Goal: Book appointment/travel/reservation

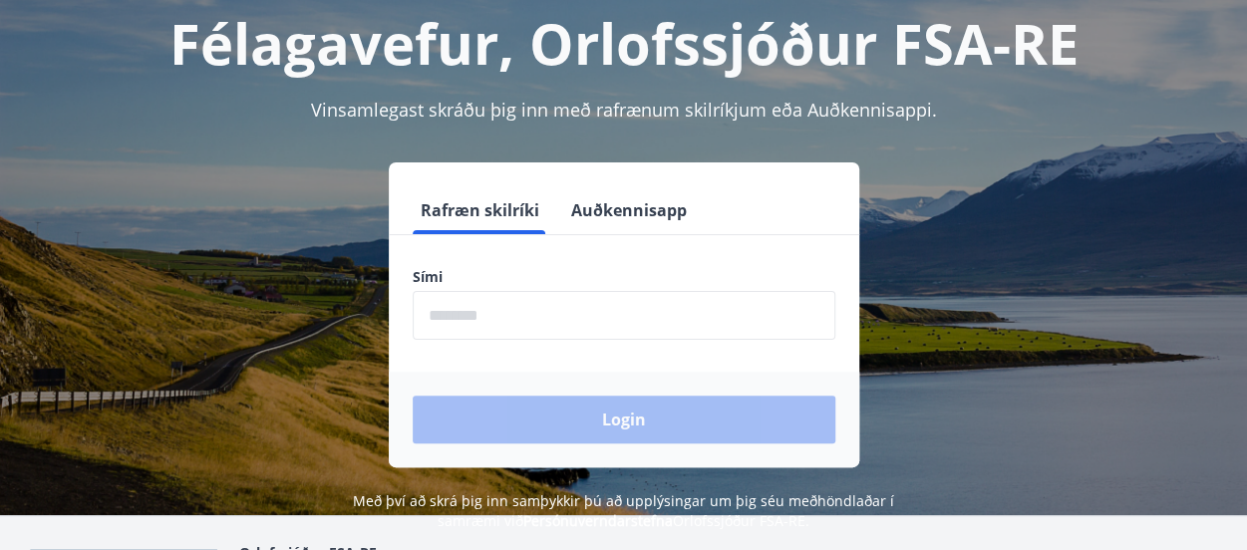
scroll to position [116, 0]
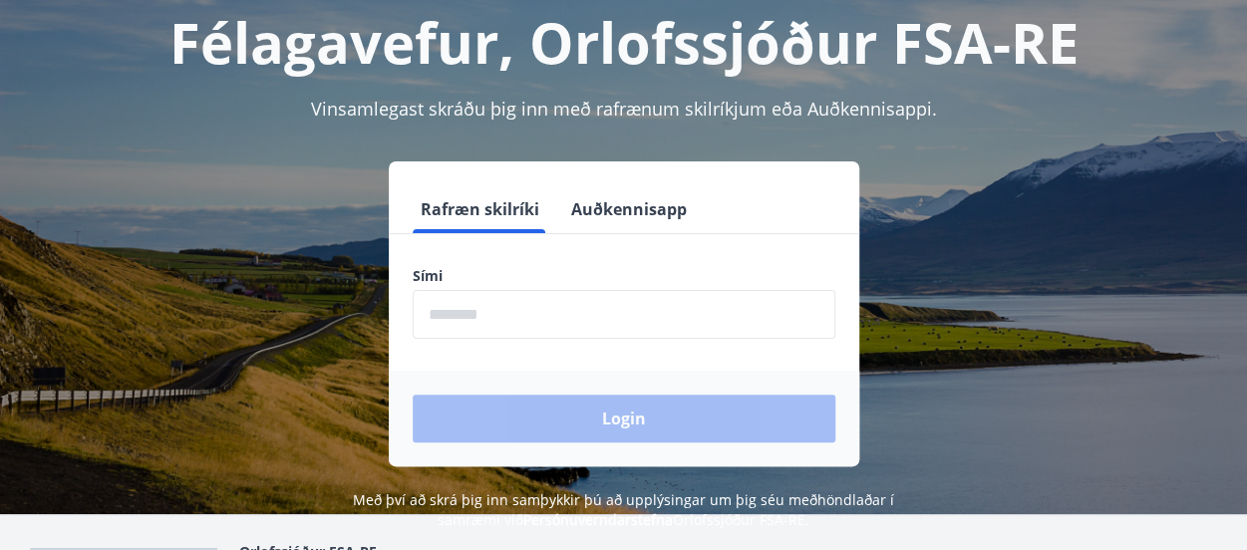
click at [482, 308] on input "phone" at bounding box center [624, 314] width 422 height 49
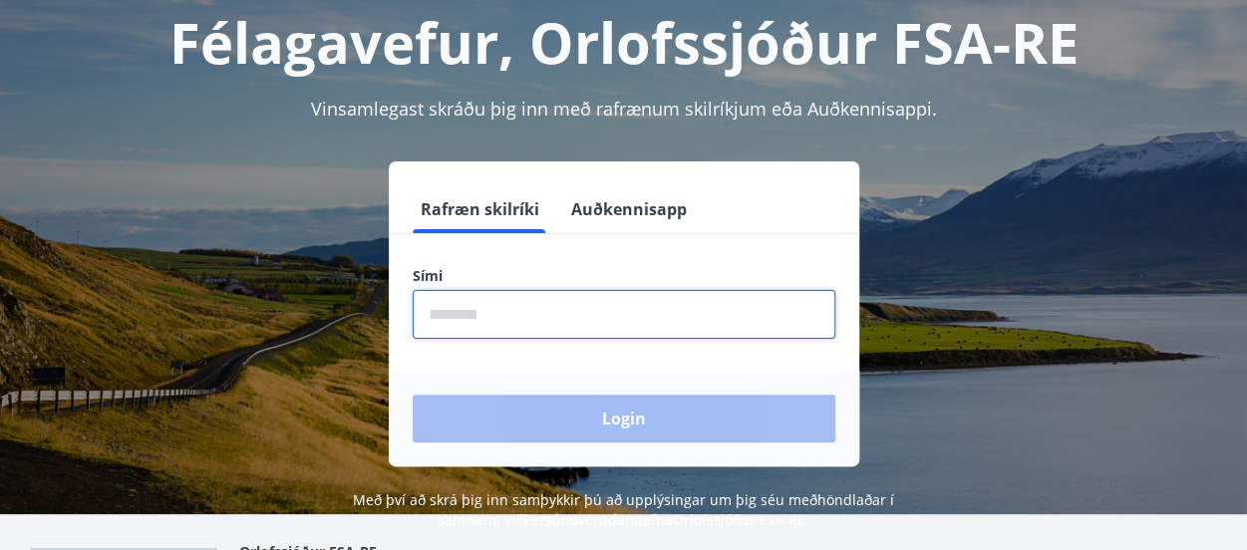
type input "********"
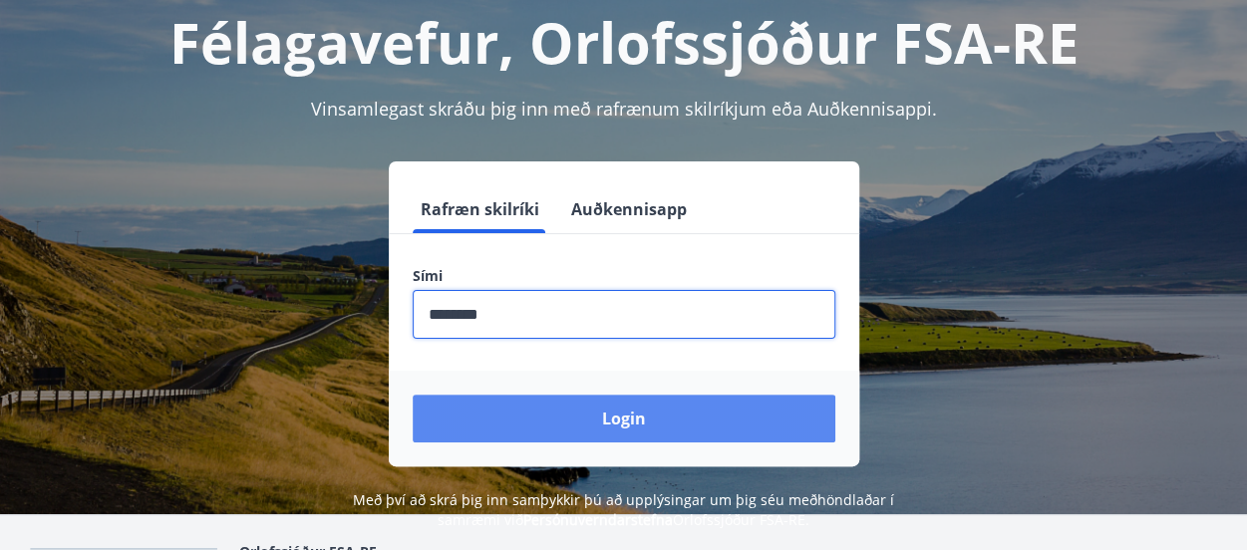
click at [474, 437] on button "Login" at bounding box center [624, 419] width 422 height 48
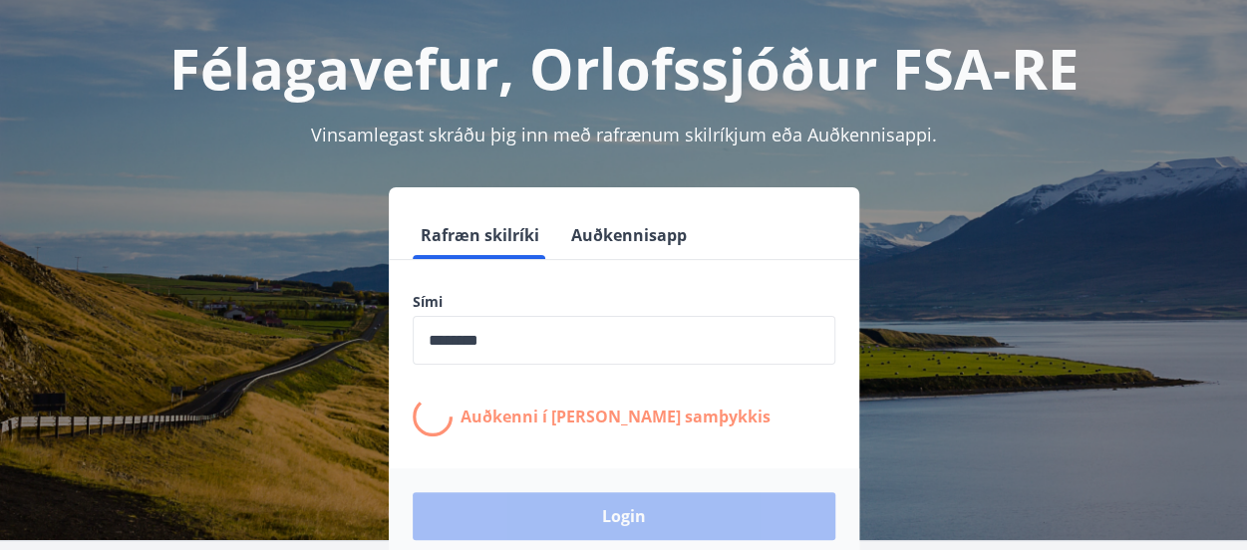
scroll to position [0, 0]
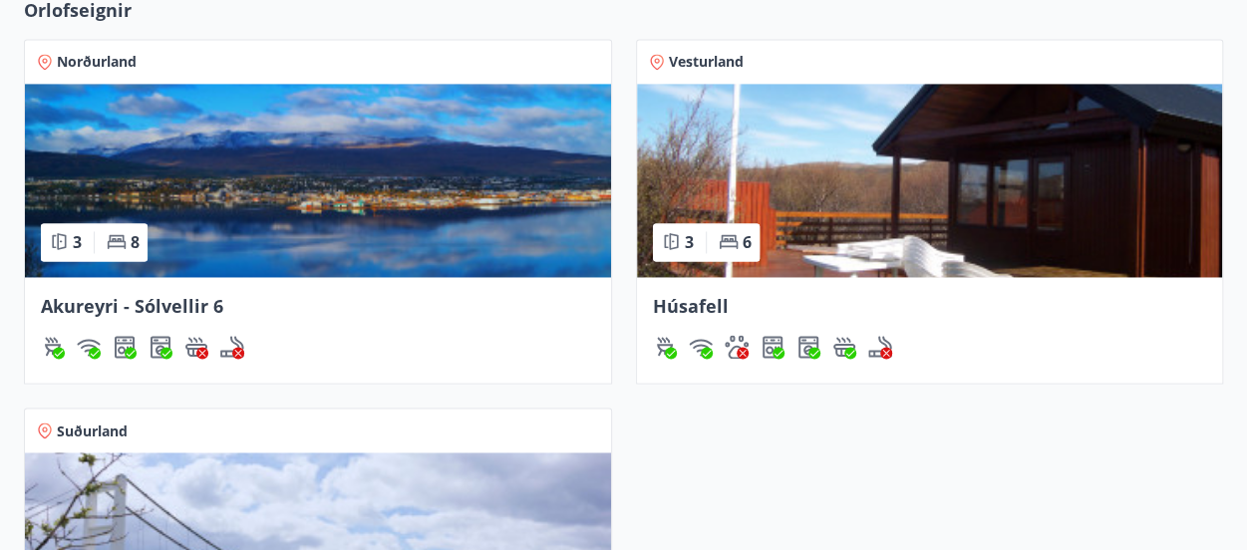
scroll to position [1473, 0]
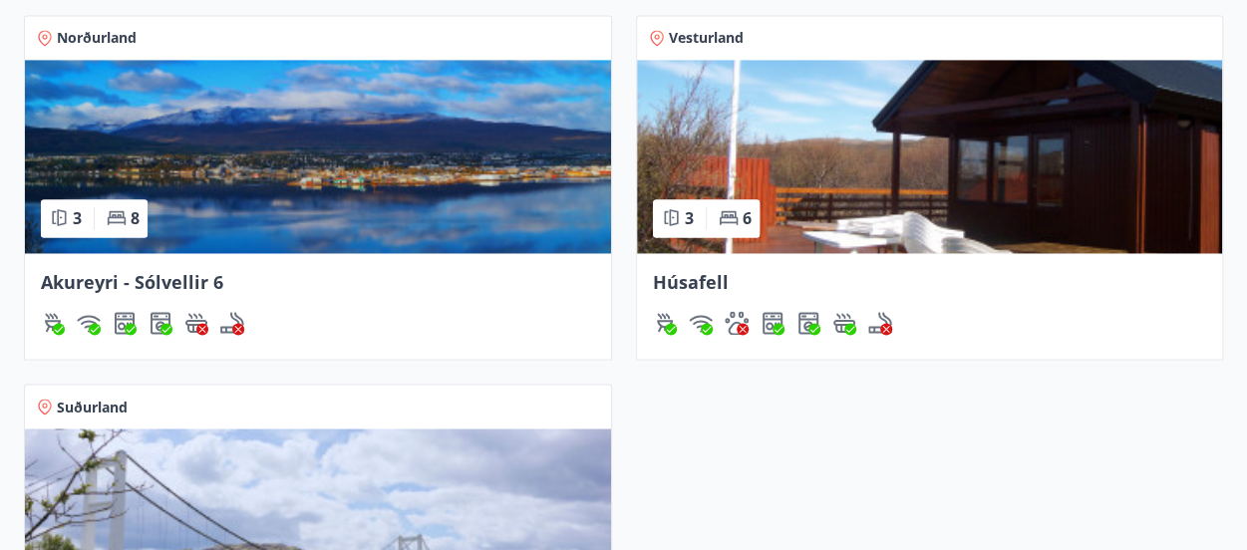
click at [290, 143] on img at bounding box center [318, 156] width 586 height 193
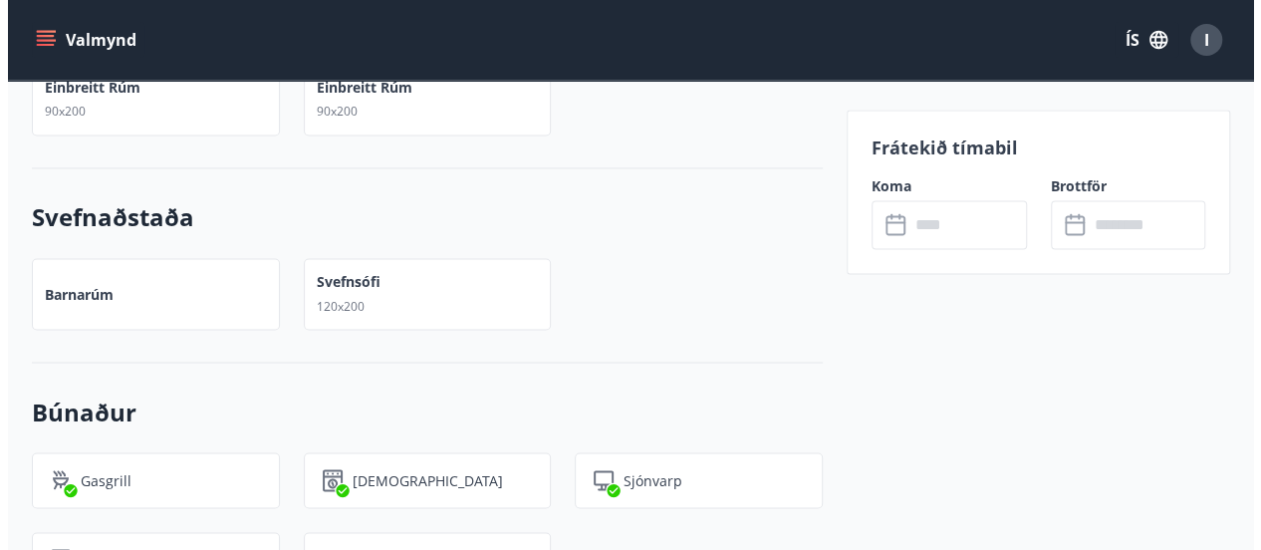
scroll to position [1568, 0]
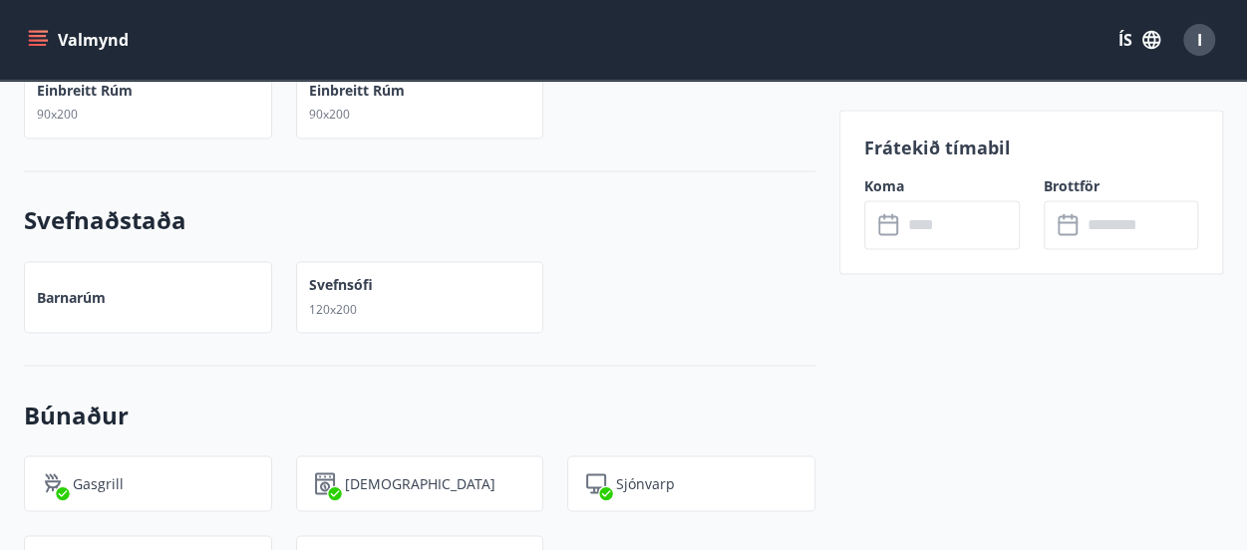
click at [894, 224] on icon at bounding box center [890, 225] width 24 height 24
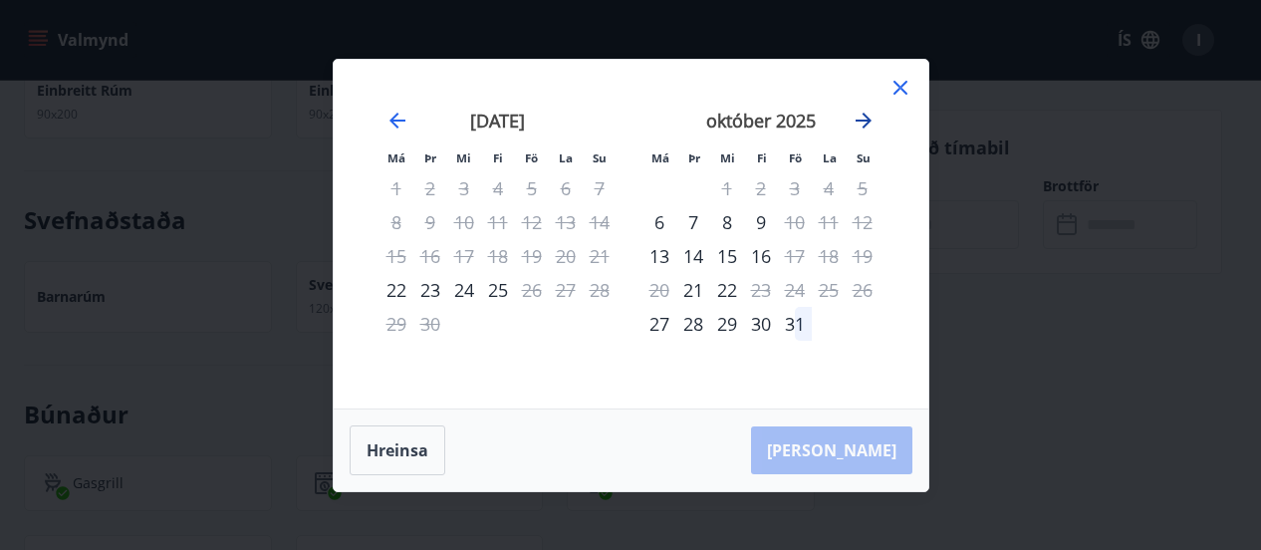
click at [865, 127] on icon "Move forward to switch to the next month." at bounding box center [864, 121] width 24 height 24
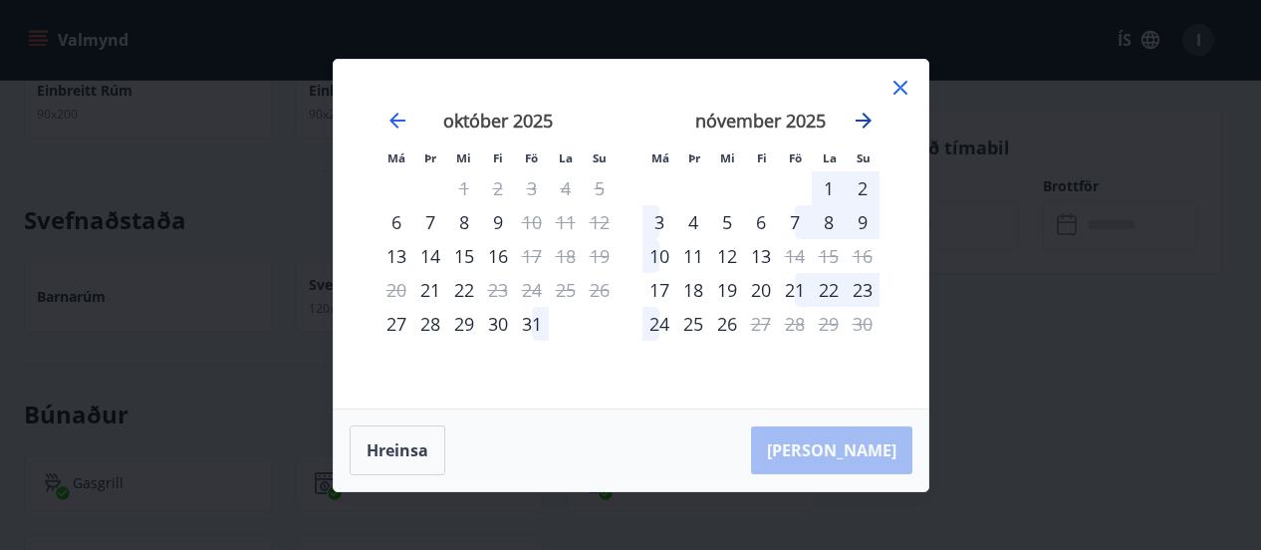
click at [865, 127] on icon "Move forward to switch to the next month." at bounding box center [864, 121] width 24 height 24
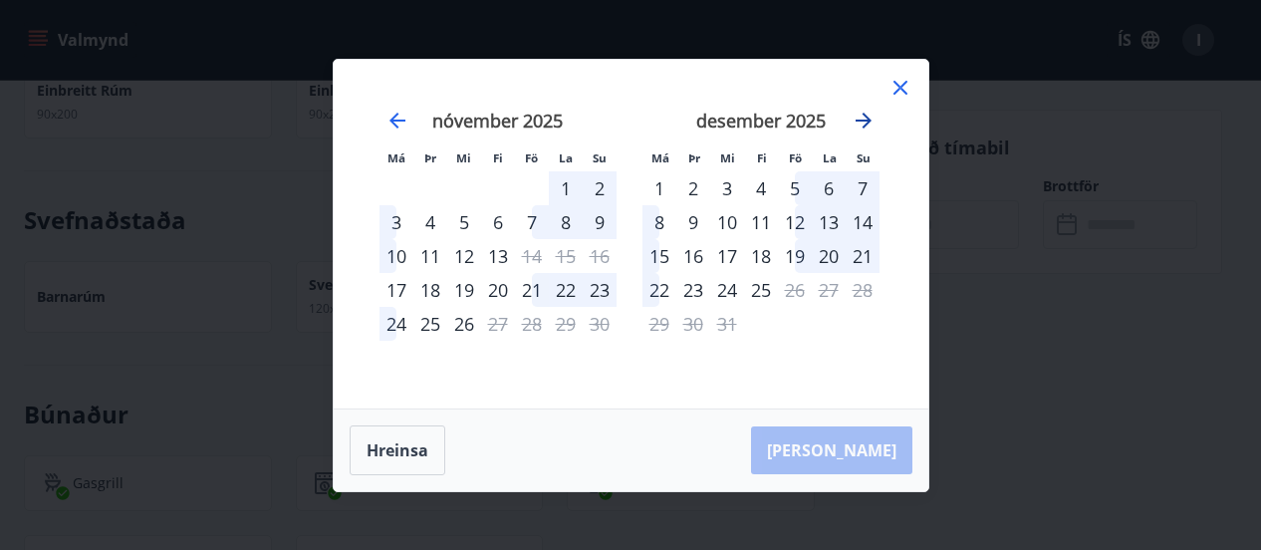
click at [865, 127] on icon "Move forward to switch to the next month." at bounding box center [864, 121] width 24 height 24
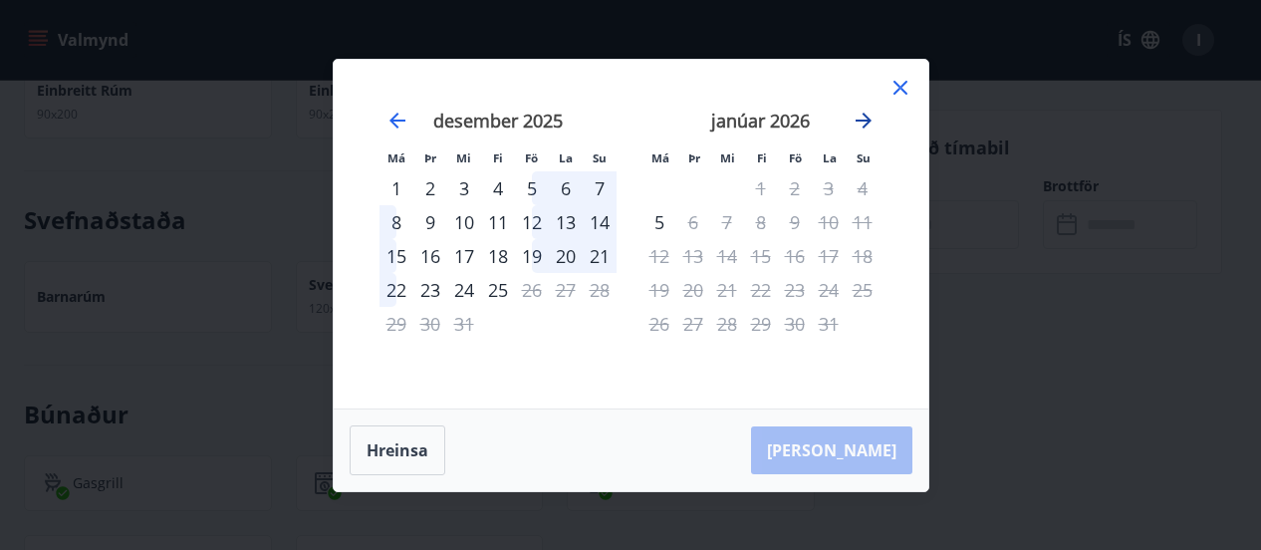
click at [865, 127] on icon "Move forward to switch to the next month." at bounding box center [864, 121] width 24 height 24
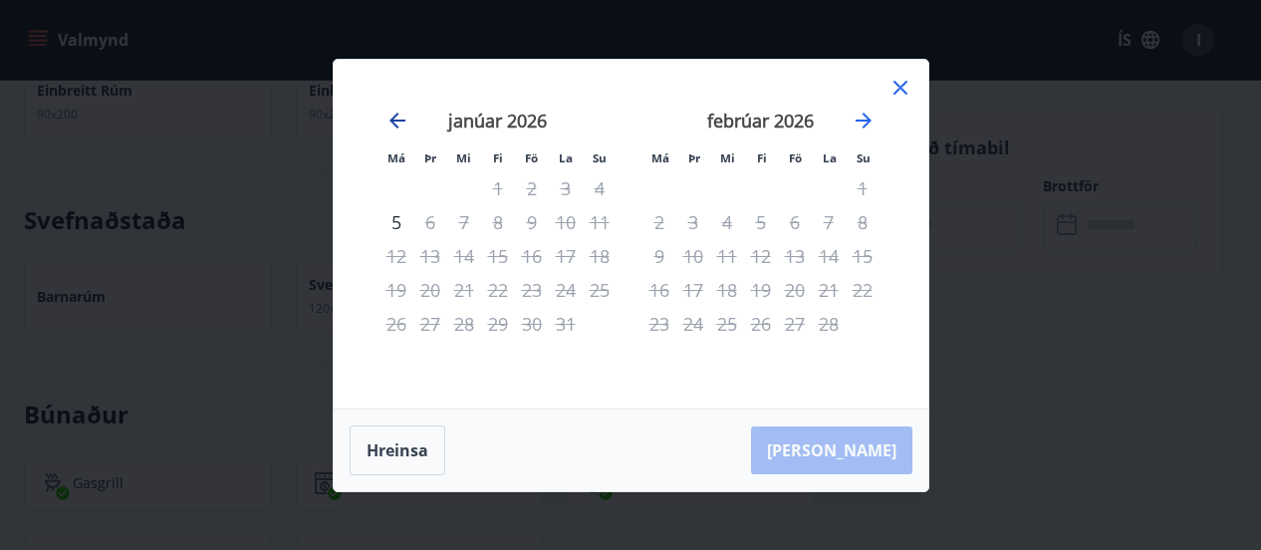
click at [409, 115] on icon "Move backward to switch to the previous month." at bounding box center [398, 121] width 24 height 24
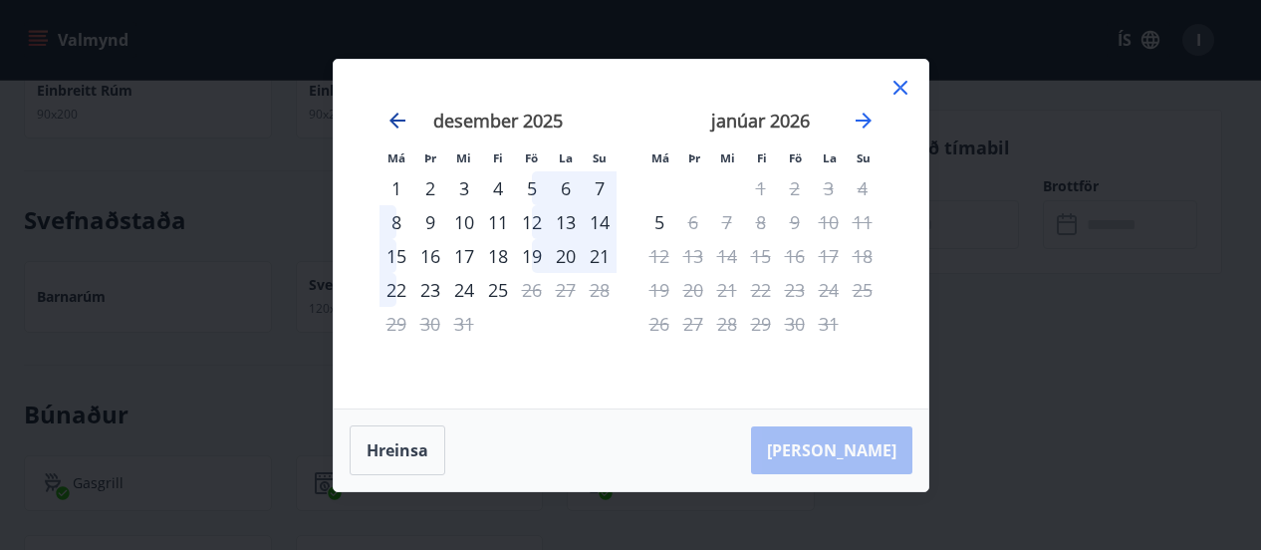
click at [409, 115] on icon "Move backward to switch to the previous month." at bounding box center [398, 121] width 24 height 24
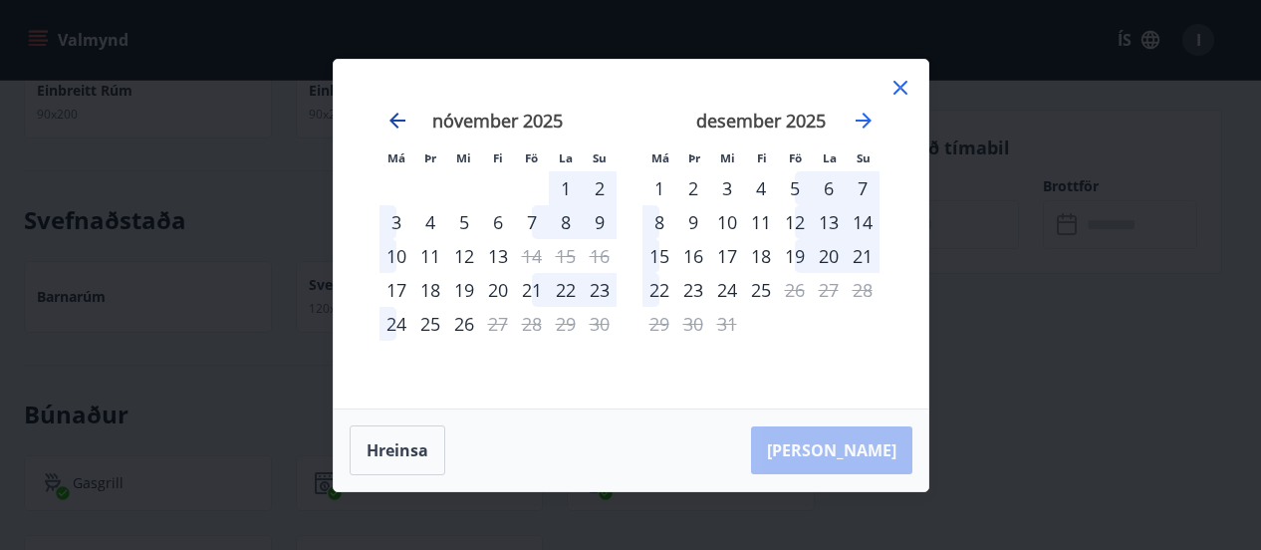
click at [409, 115] on icon "Move backward to switch to the previous month." at bounding box center [398, 121] width 24 height 24
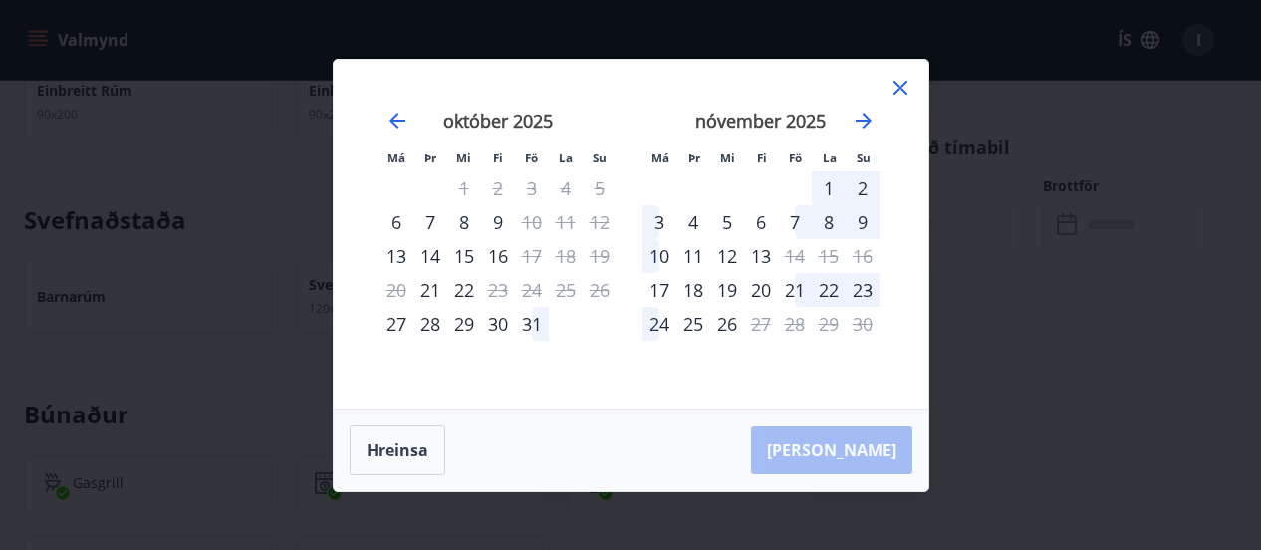
click at [895, 89] on icon at bounding box center [901, 88] width 24 height 24
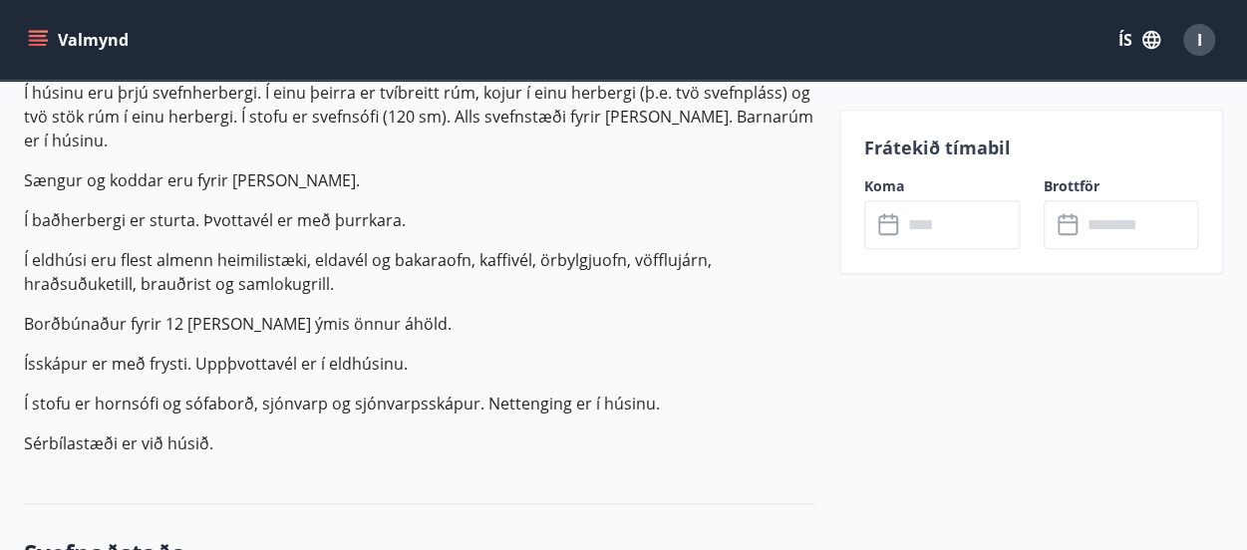
scroll to position [332, 0]
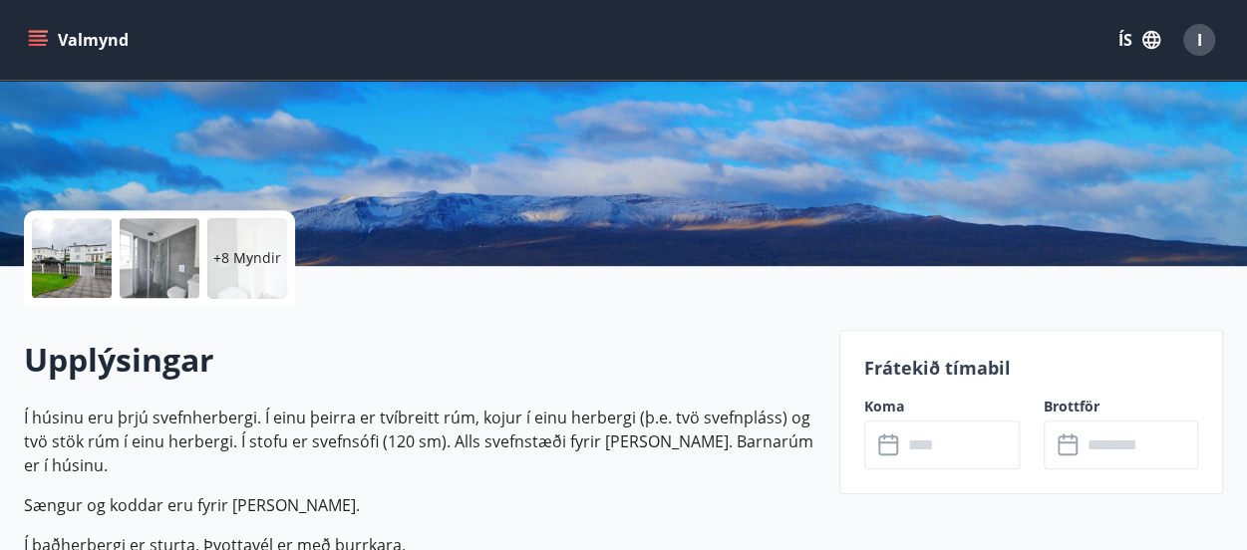
click at [34, 31] on icon "menu" at bounding box center [40, 32] width 22 height 2
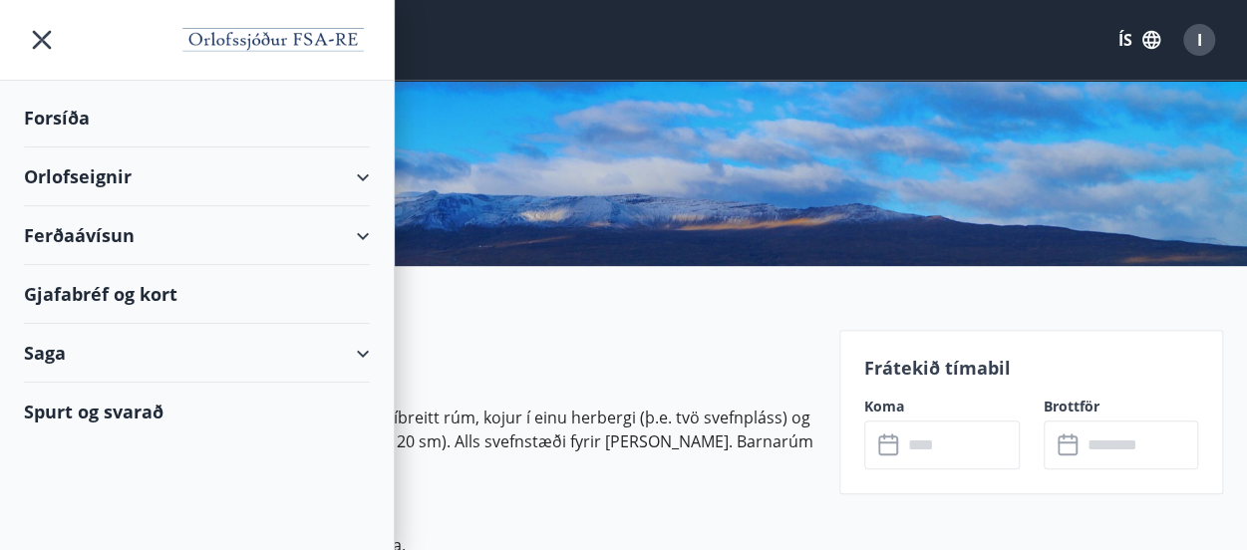
click at [368, 176] on div "Orlofseignir" at bounding box center [197, 176] width 346 height 59
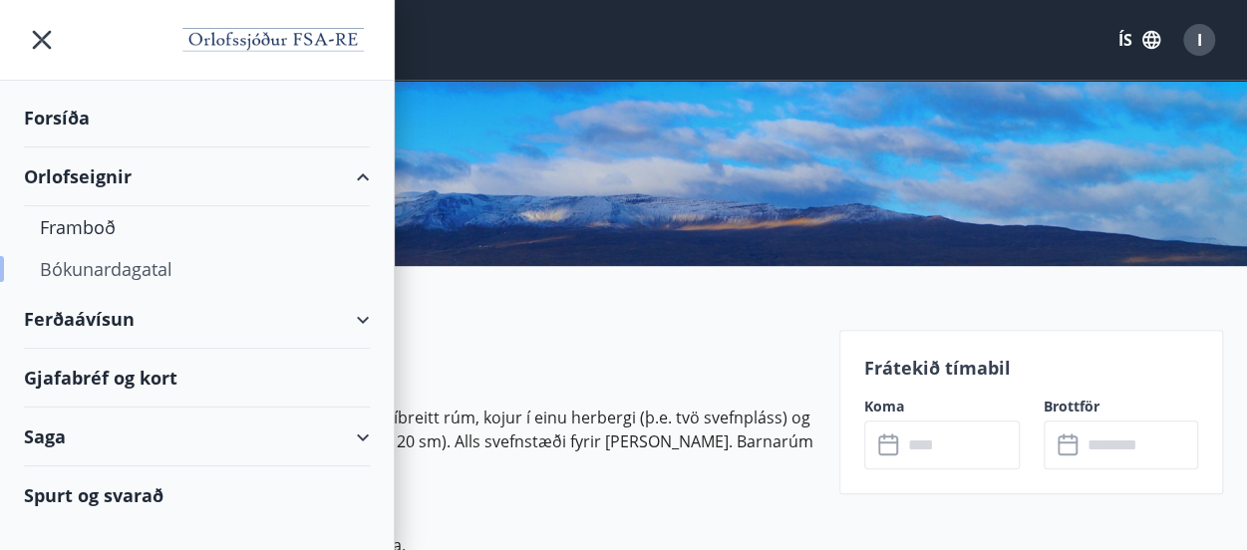
click at [143, 261] on div "Bókunardagatal" at bounding box center [197, 269] width 314 height 42
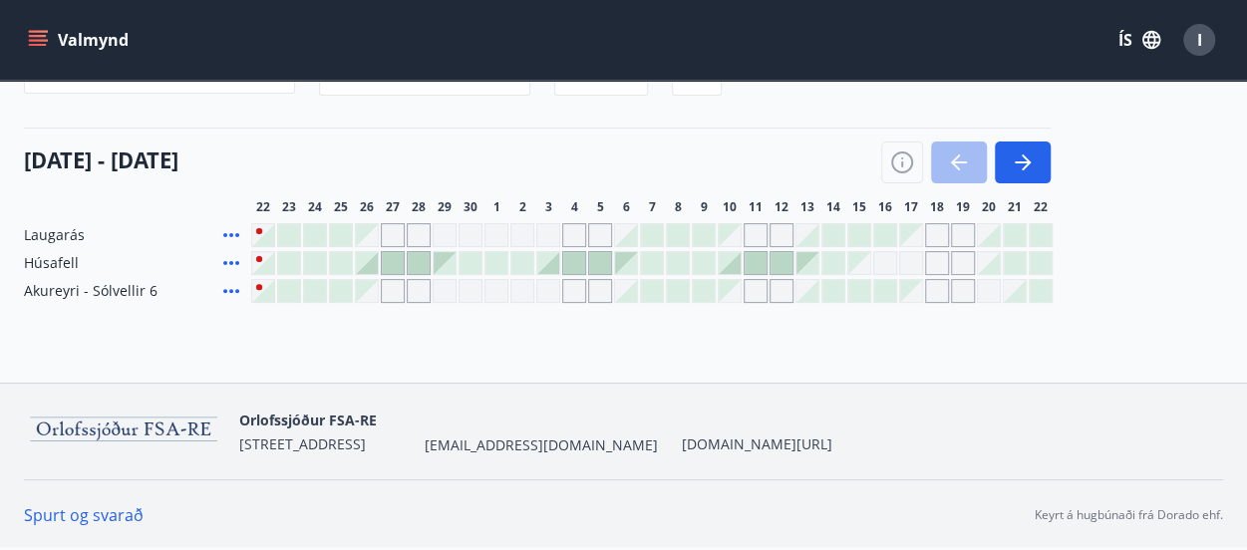
scroll to position [192, 0]
click at [1027, 159] on icon "button" at bounding box center [1022, 164] width 24 height 24
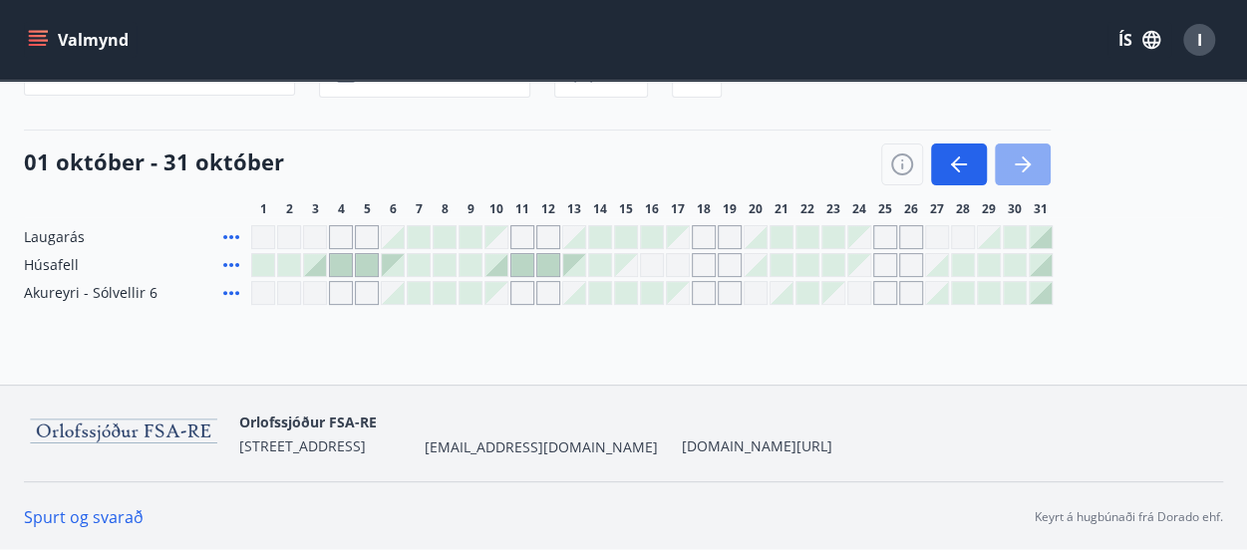
click at [1027, 159] on icon "button" at bounding box center [1022, 164] width 24 height 24
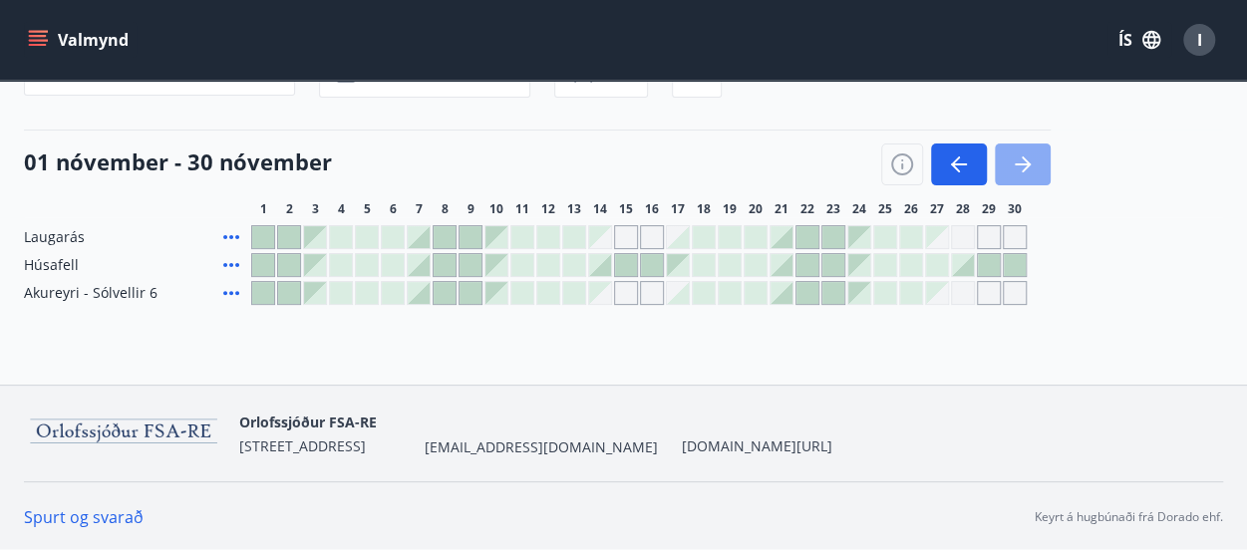
click at [1027, 159] on icon "button" at bounding box center [1022, 164] width 24 height 24
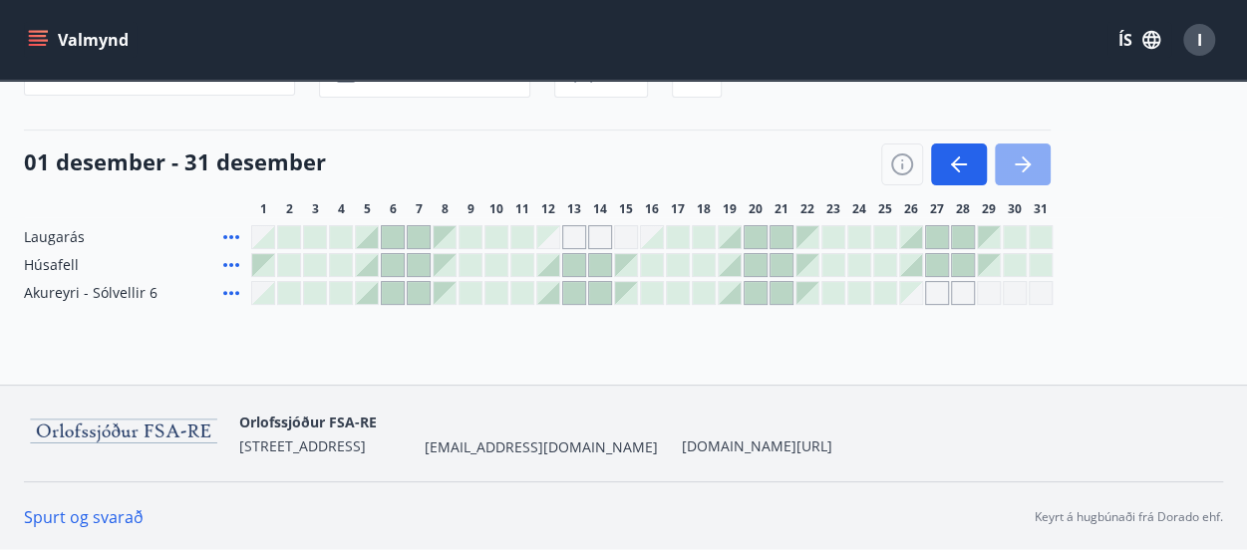
click at [1027, 159] on icon "button" at bounding box center [1022, 164] width 24 height 24
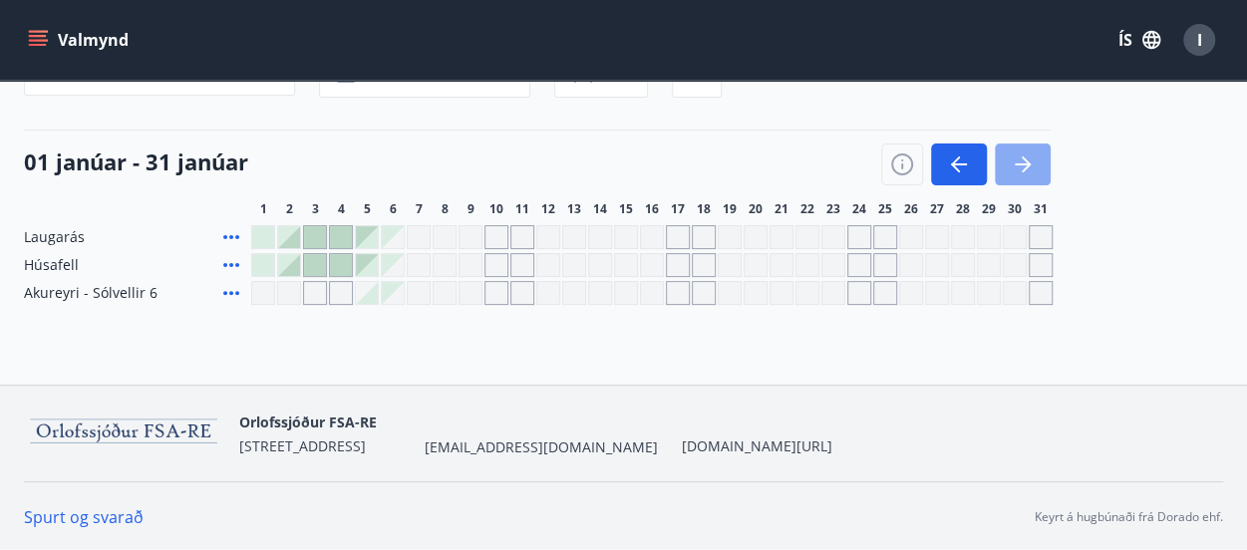
click at [1027, 159] on icon "button" at bounding box center [1022, 164] width 24 height 24
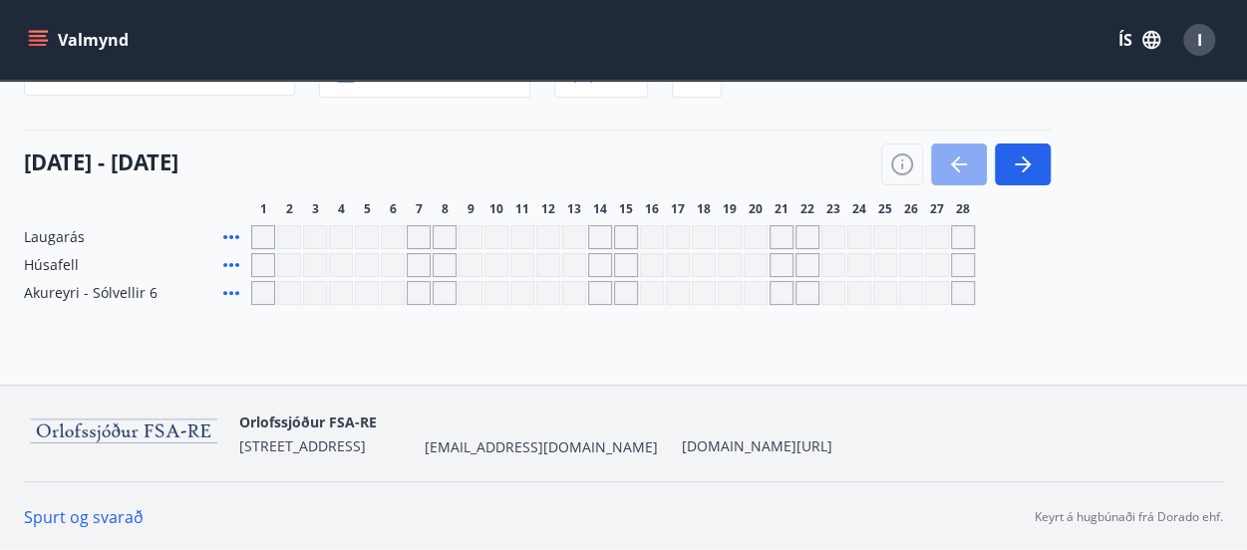
click at [961, 171] on icon "button" at bounding box center [959, 164] width 24 height 24
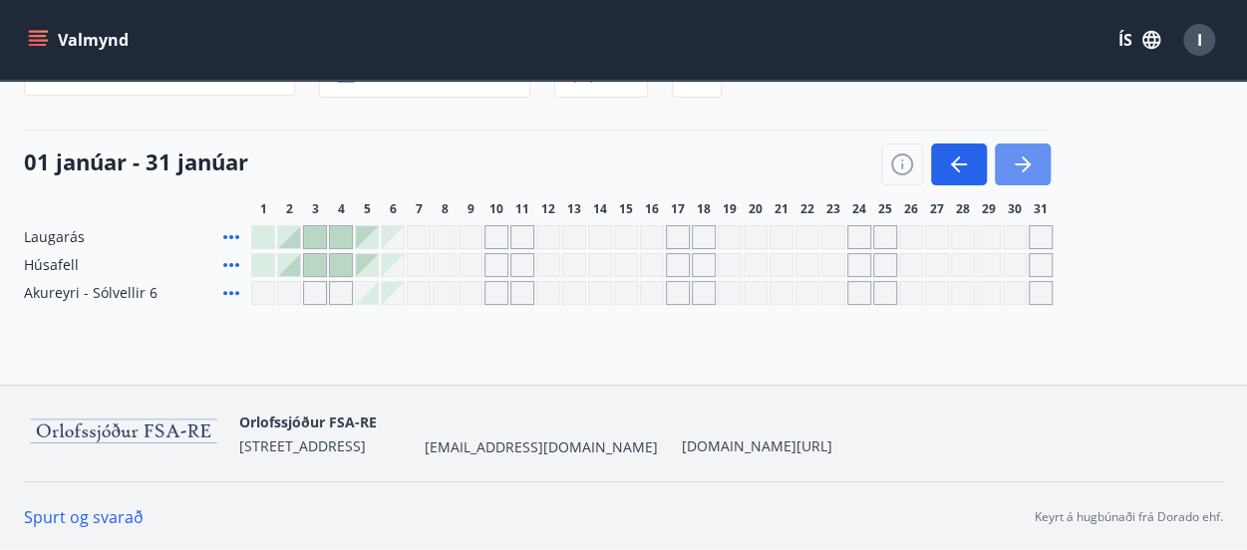
drag, startPoint x: 1027, startPoint y: 160, endPoint x: 732, endPoint y: 402, distance: 381.0
click at [1027, 160] on icon "button" at bounding box center [1025, 164] width 9 height 16
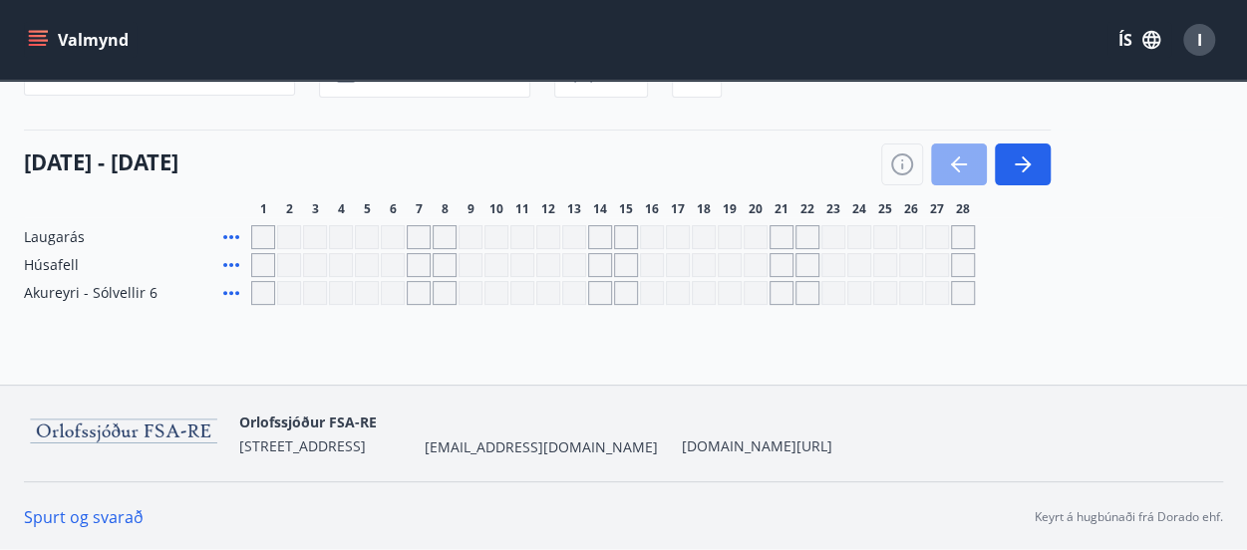
click at [975, 154] on button "button" at bounding box center [959, 164] width 56 height 42
click at [975, 155] on button "button" at bounding box center [959, 164] width 56 height 42
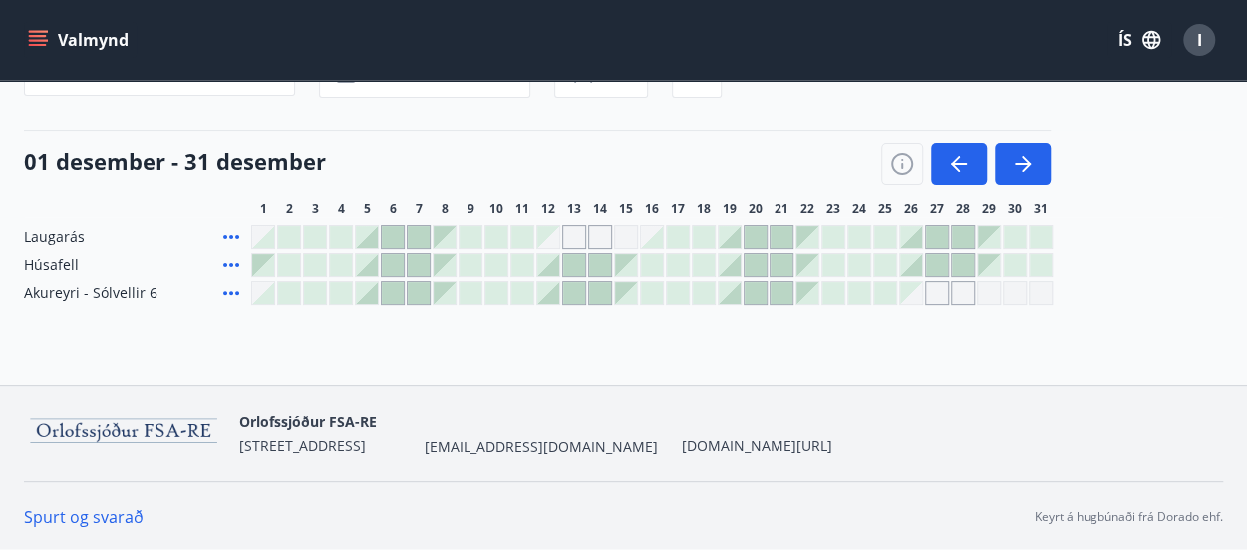
drag, startPoint x: 975, startPoint y: 156, endPoint x: 1222, endPoint y: 226, distance: 256.8
click at [1222, 226] on div "Laugarás Húsafell Akureyri - [GEOGRAPHIC_DATA] 6" at bounding box center [623, 265] width 1199 height 80
click at [968, 155] on icon "button" at bounding box center [959, 164] width 24 height 24
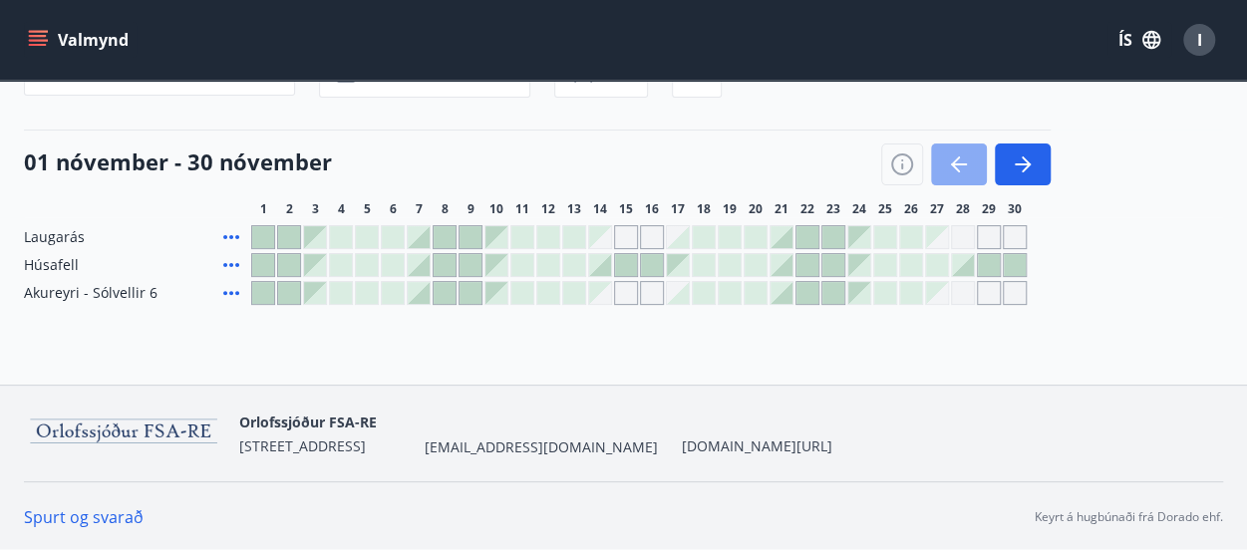
click at [975, 160] on button "button" at bounding box center [959, 164] width 56 height 42
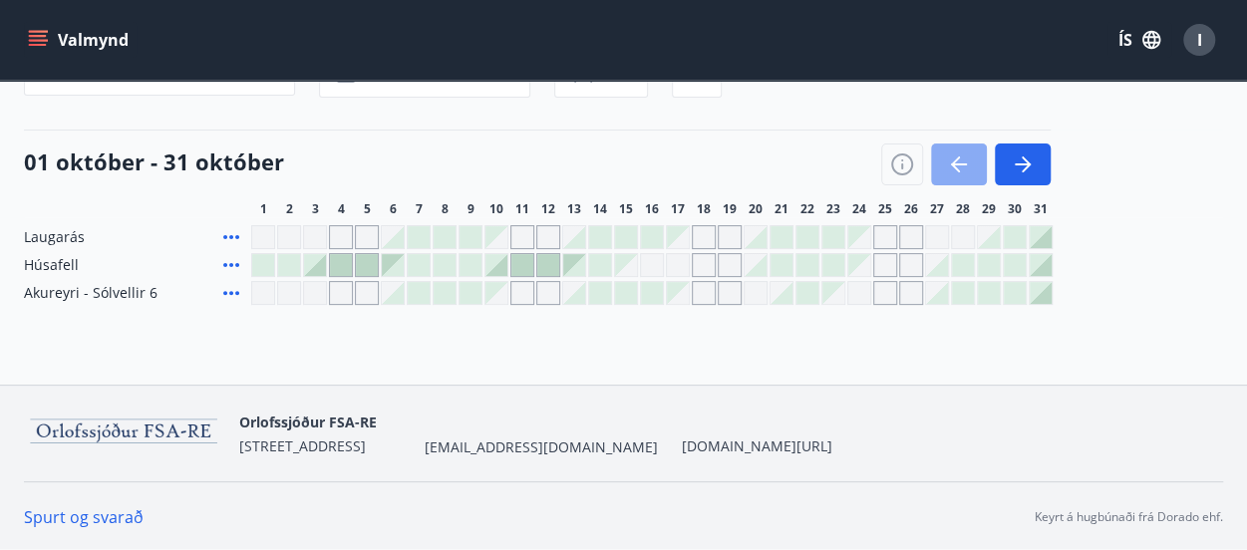
click at [975, 160] on button "button" at bounding box center [959, 164] width 56 height 42
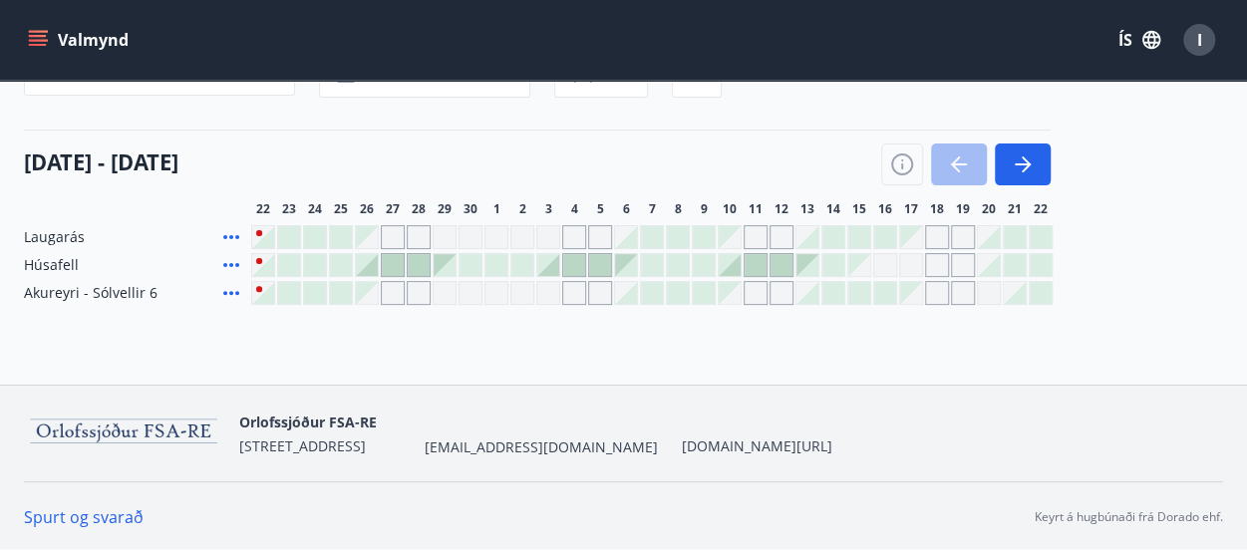
click at [396, 236] on div "Gráir dagar eru ekki bókanlegir" at bounding box center [393, 237] width 24 height 24
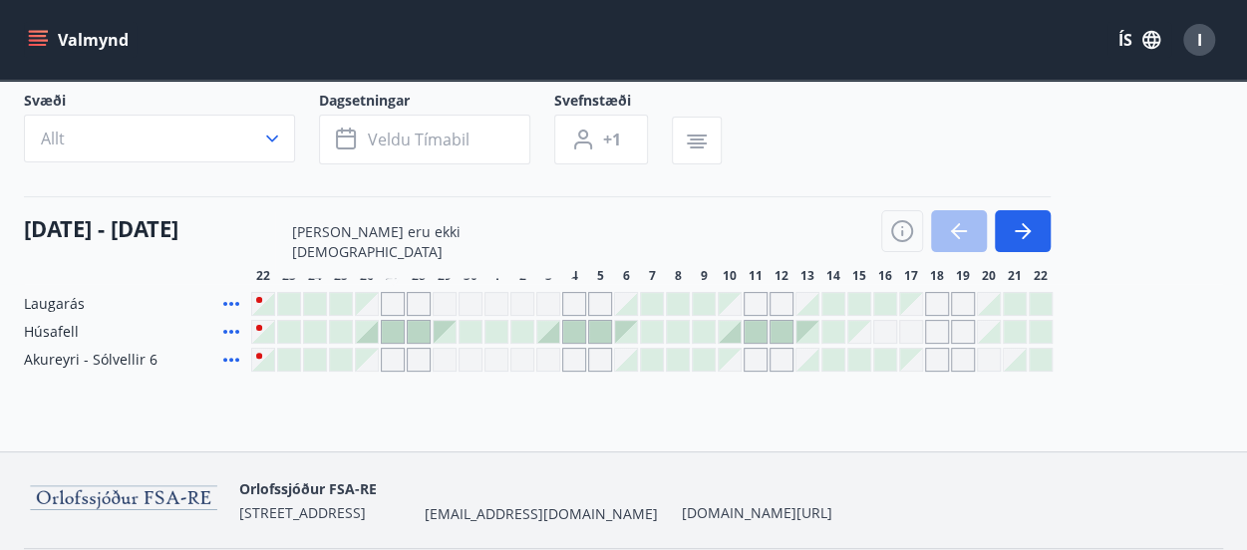
scroll to position [123, 0]
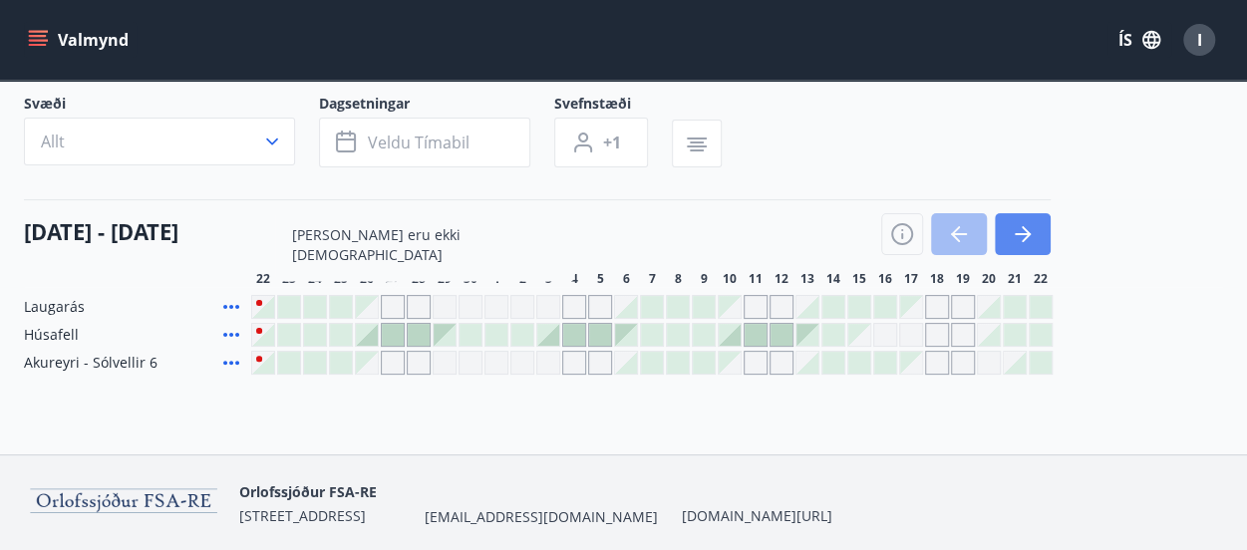
click at [1016, 228] on icon "button" at bounding box center [1022, 234] width 24 height 24
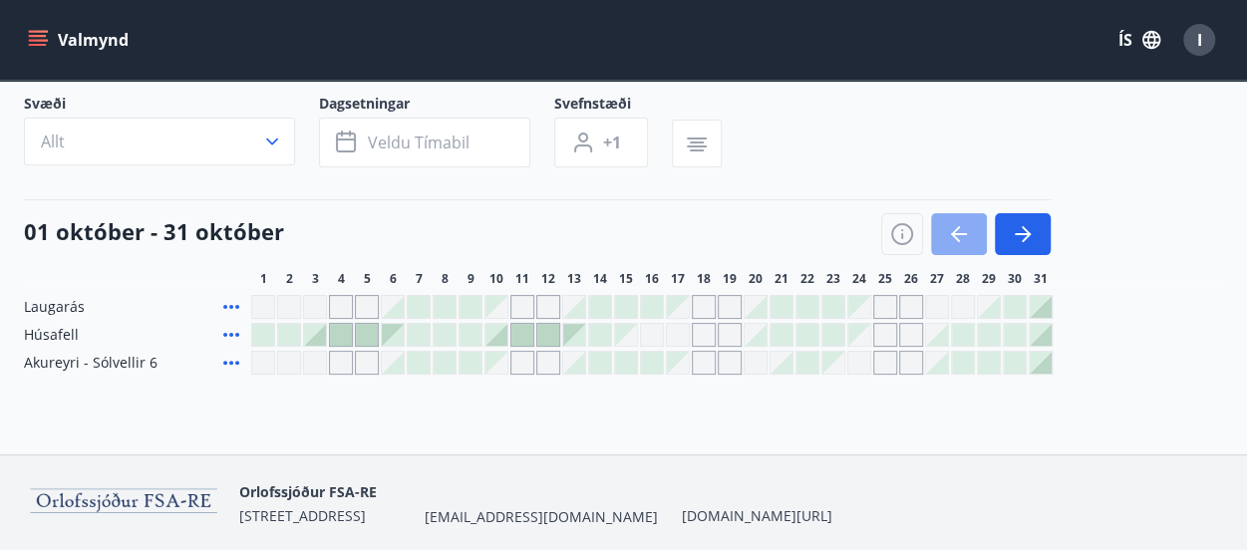
click at [972, 235] on button "button" at bounding box center [959, 234] width 56 height 42
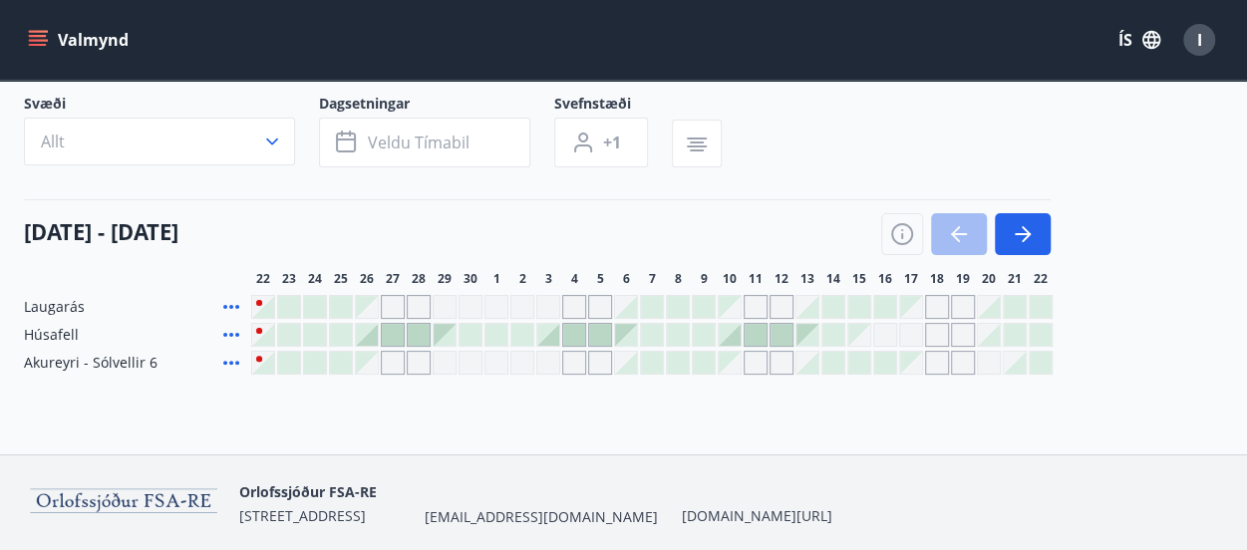
click at [369, 337] on div at bounding box center [367, 335] width 22 height 22
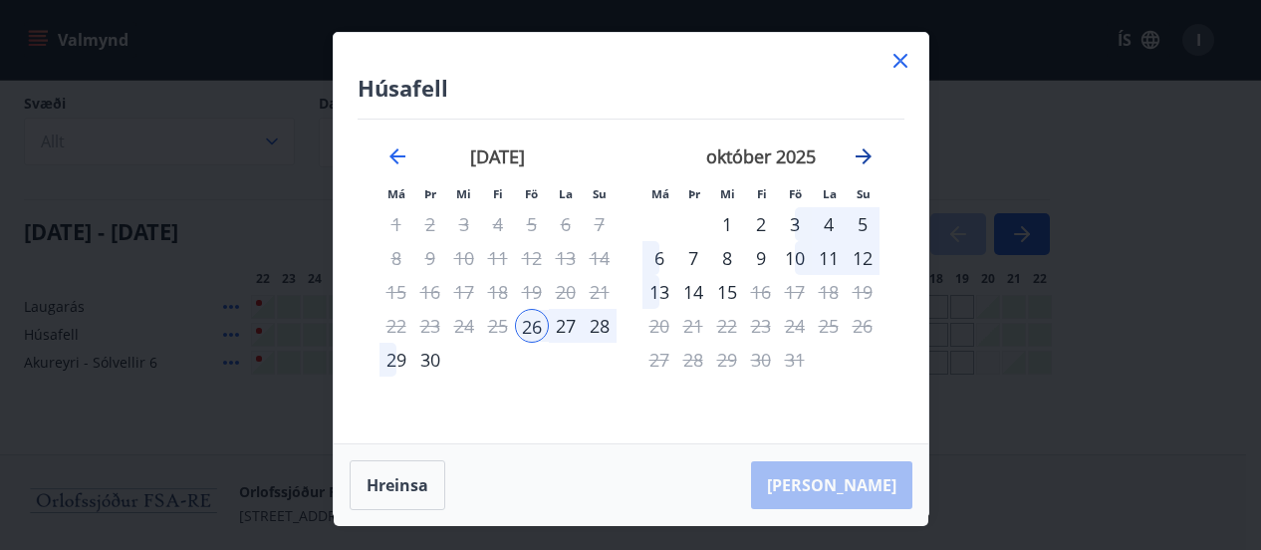
click at [864, 158] on icon "Move forward to switch to the next month." at bounding box center [864, 156] width 24 height 24
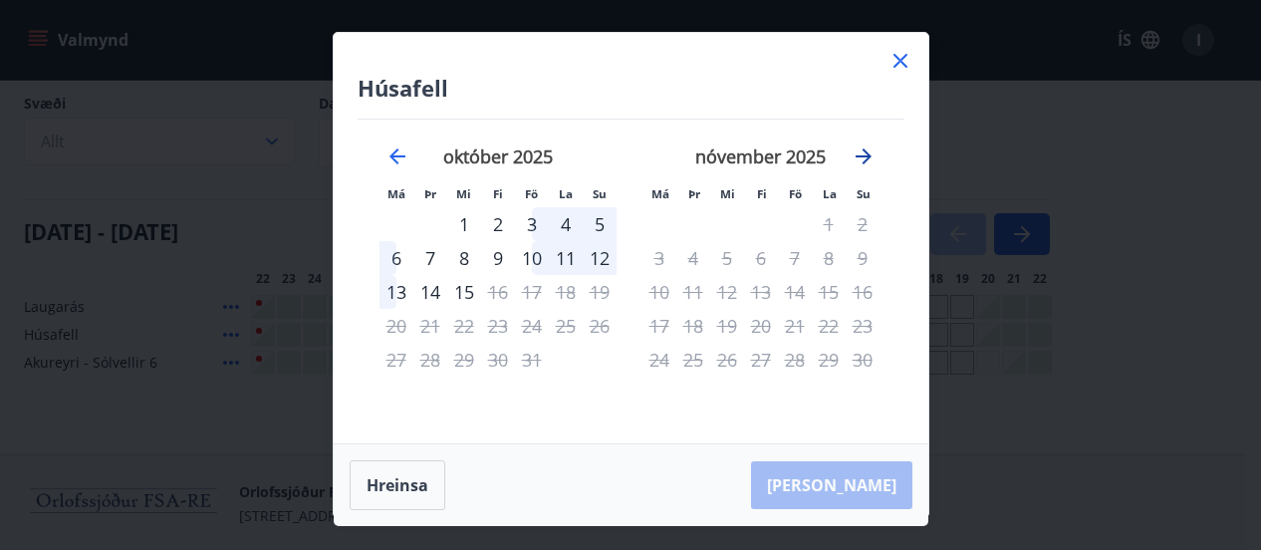
click at [865, 159] on icon "Move forward to switch to the next month." at bounding box center [864, 156] width 16 height 16
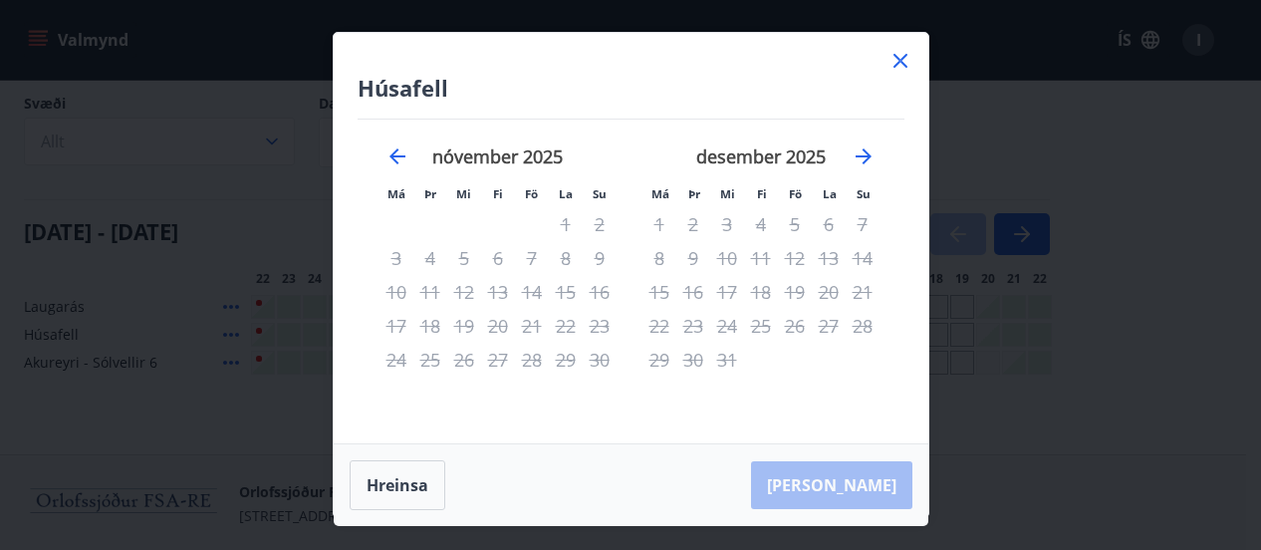
click at [895, 59] on icon at bounding box center [901, 61] width 24 height 24
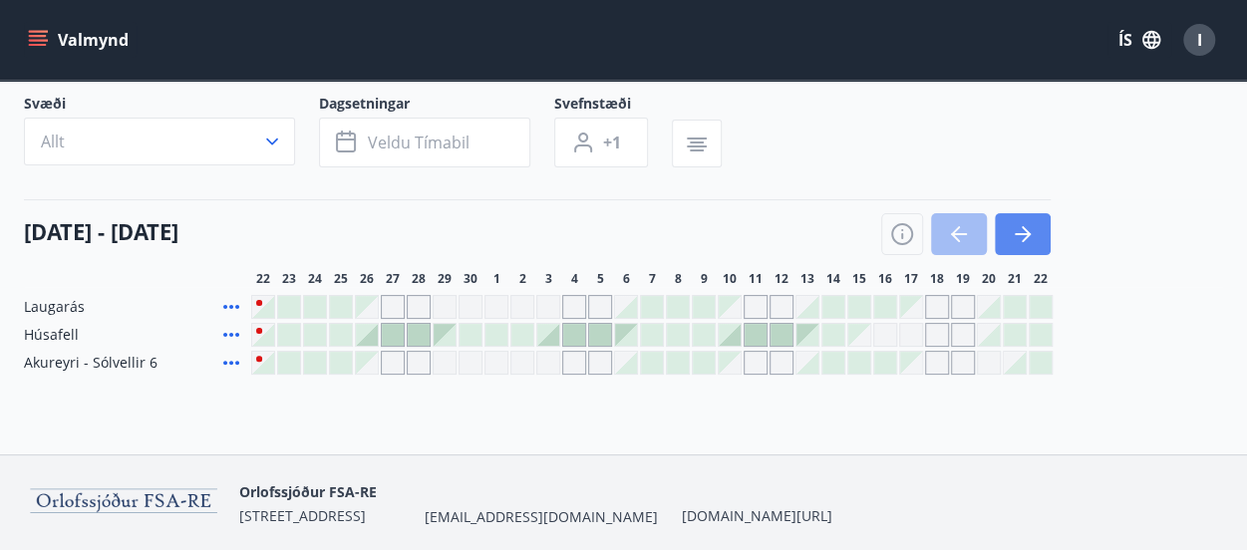
click at [1020, 233] on icon "button" at bounding box center [1022, 234] width 16 height 2
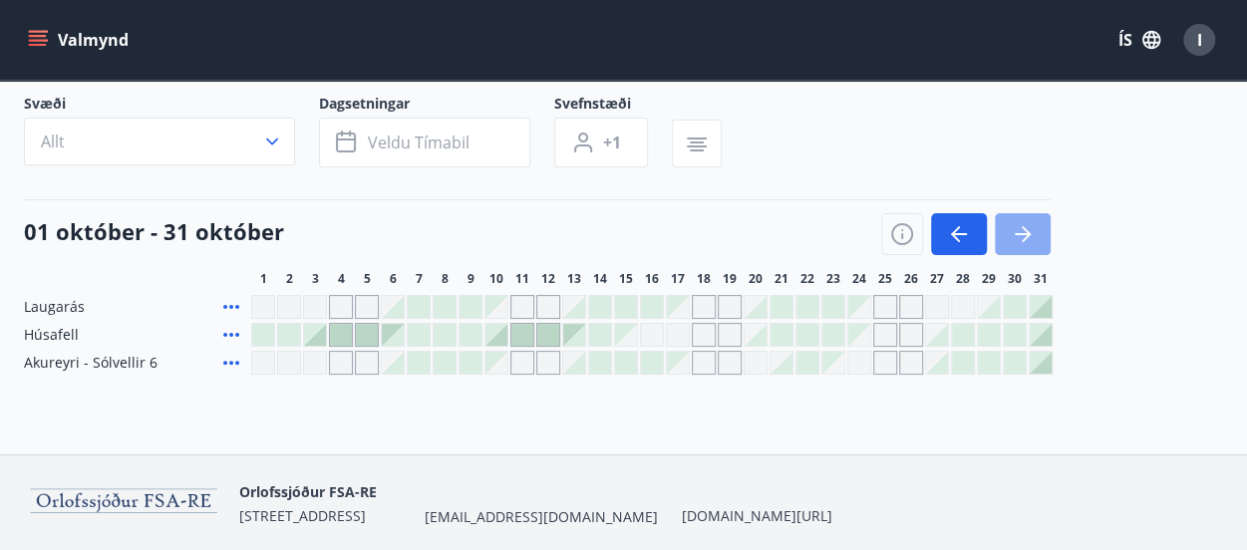
click at [1020, 233] on icon "button" at bounding box center [1022, 234] width 16 height 2
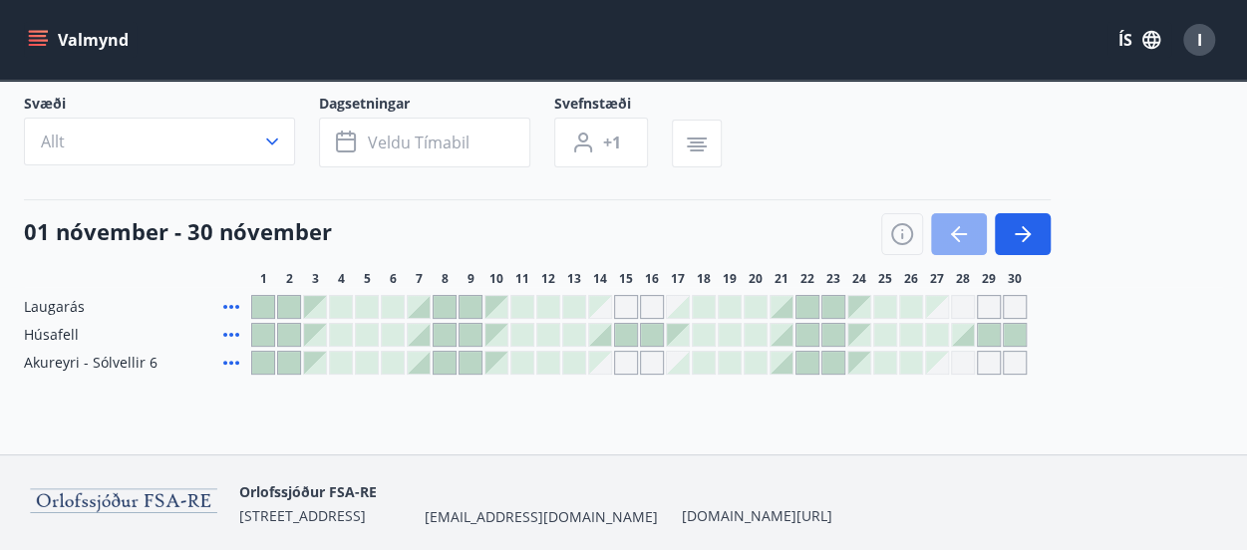
click at [961, 228] on icon "button" at bounding box center [959, 234] width 24 height 24
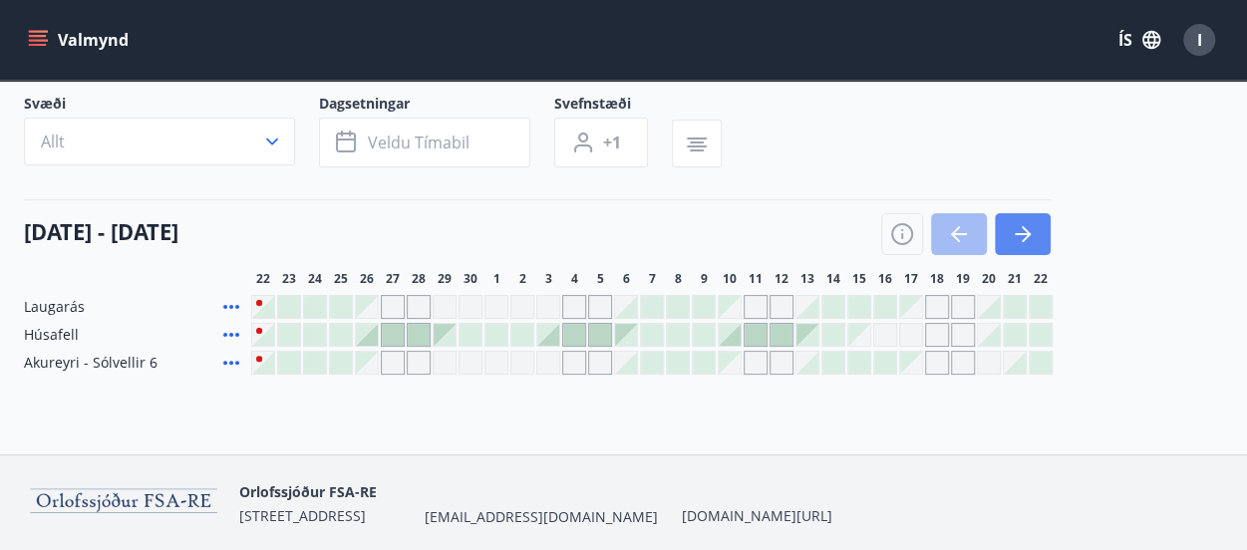
click at [1038, 232] on button "button" at bounding box center [1022, 234] width 56 height 42
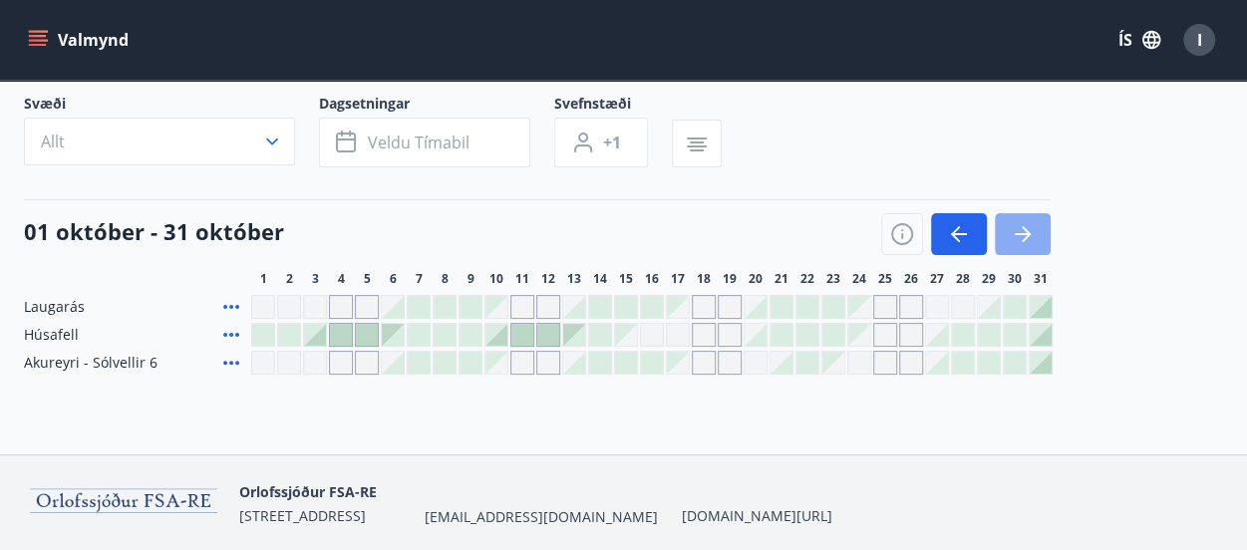
click at [1038, 232] on button "button" at bounding box center [1022, 234] width 56 height 42
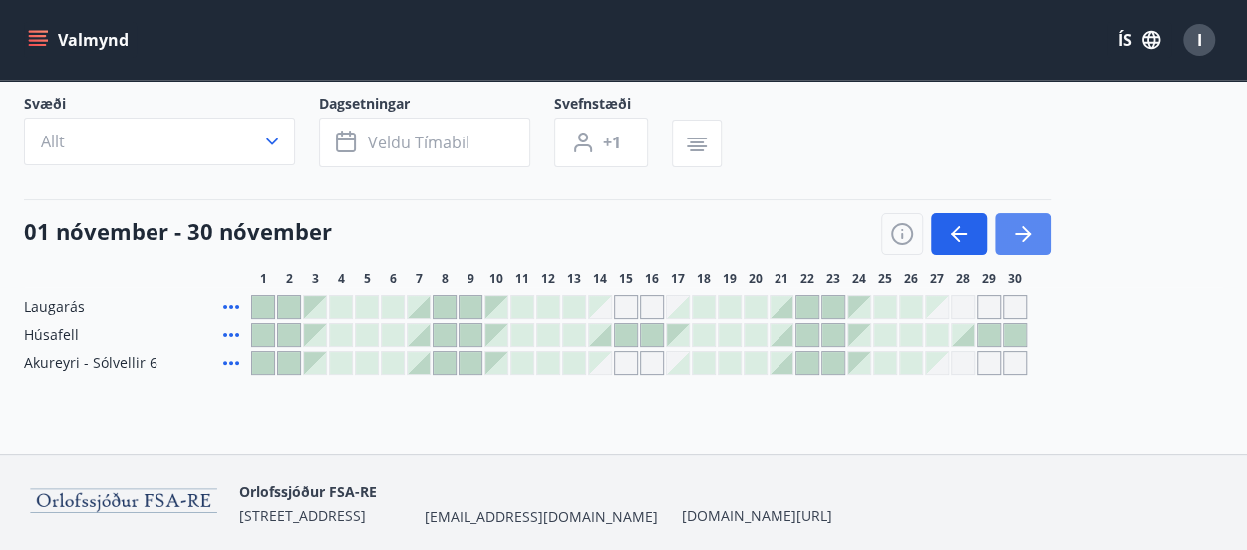
click at [1038, 232] on button "button" at bounding box center [1022, 234] width 56 height 42
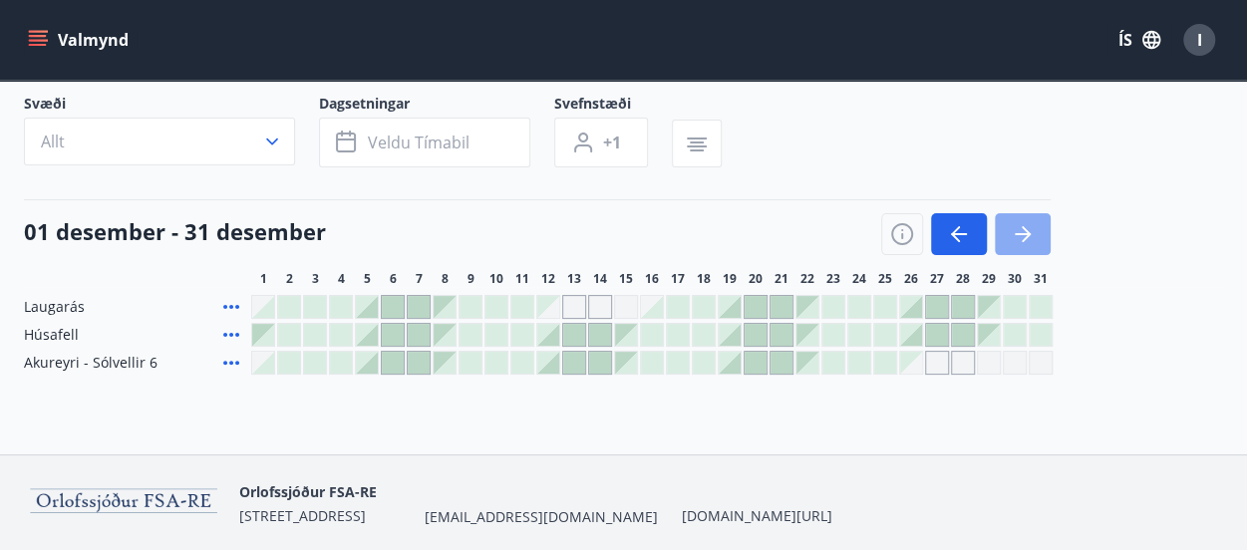
click at [1038, 232] on button "button" at bounding box center [1022, 234] width 56 height 42
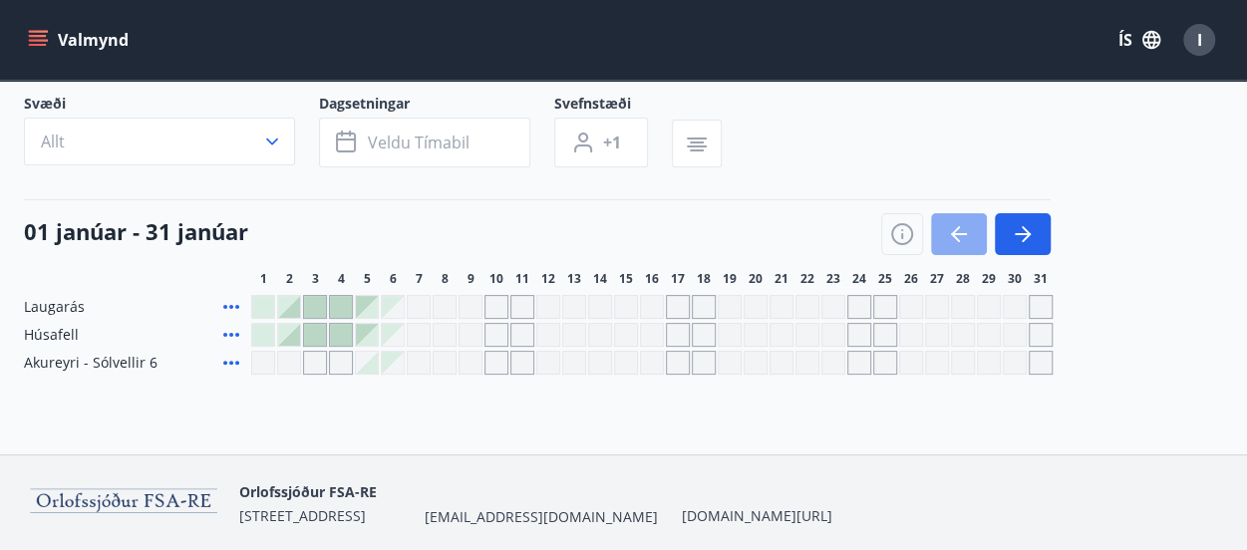
click at [953, 238] on icon "button" at bounding box center [959, 234] width 24 height 24
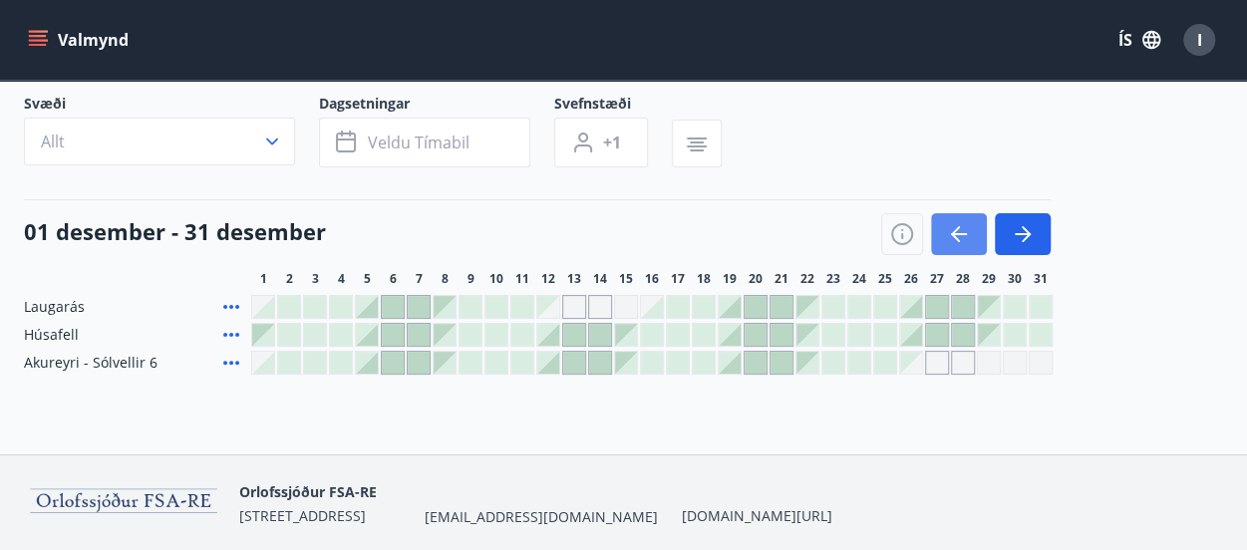
click at [963, 228] on icon "button" at bounding box center [959, 234] width 24 height 24
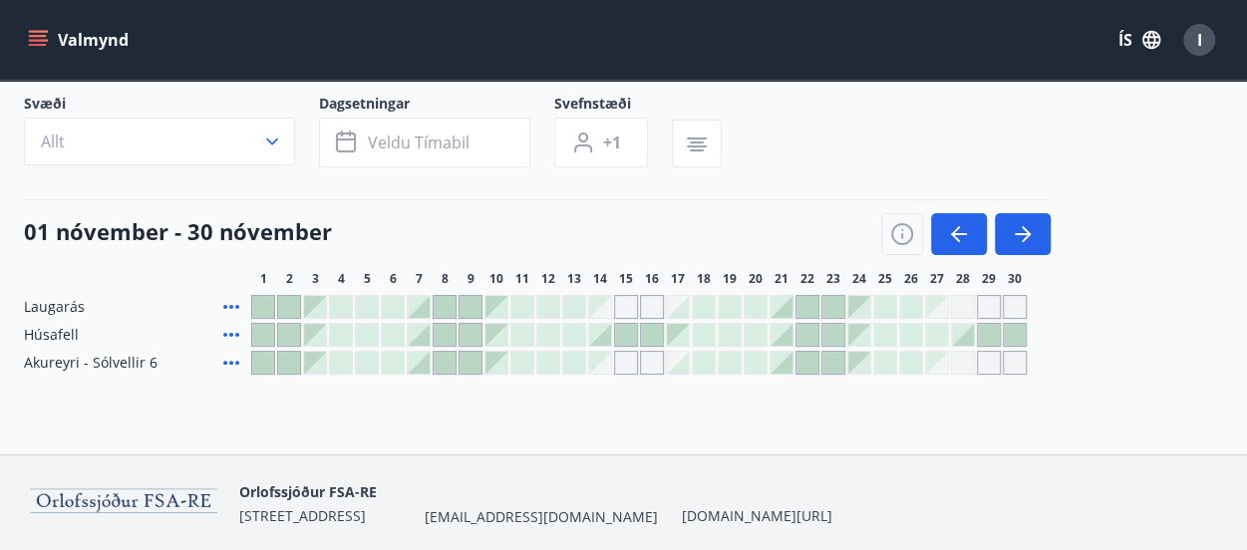
click at [1024, 255] on div "[DATE] - [DATE] 1 2 3 4 5 6 7 8 9 10 11 12 13 14 15 16 17 18 19 20 21 22 23 24 …" at bounding box center [623, 243] width 1199 height 88
click at [1016, 241] on icon "button" at bounding box center [1022, 234] width 24 height 24
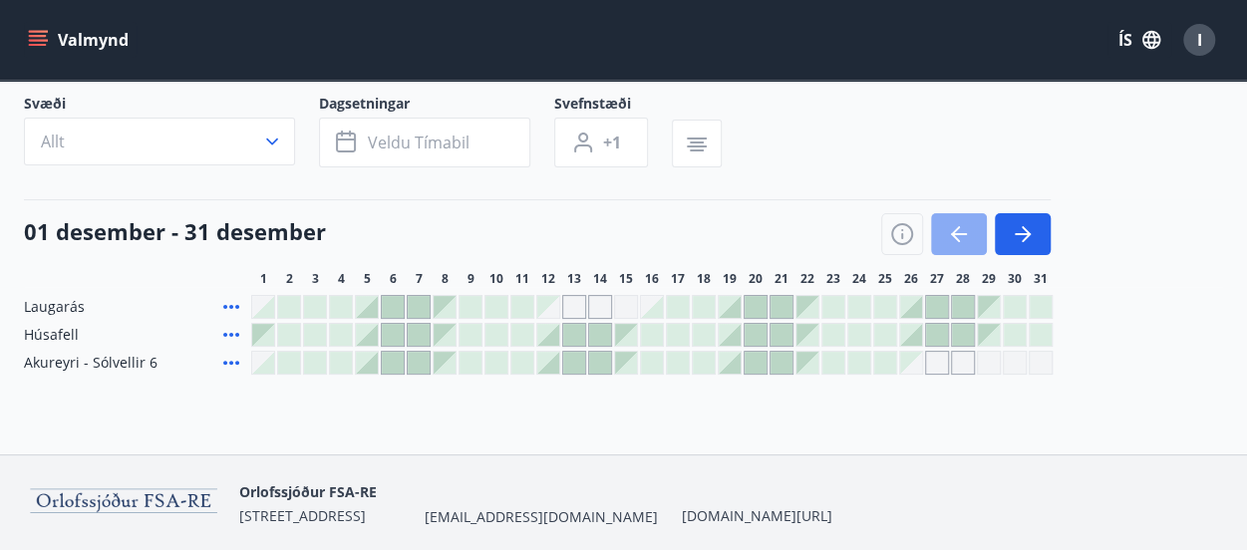
click at [956, 244] on icon "button" at bounding box center [959, 234] width 24 height 24
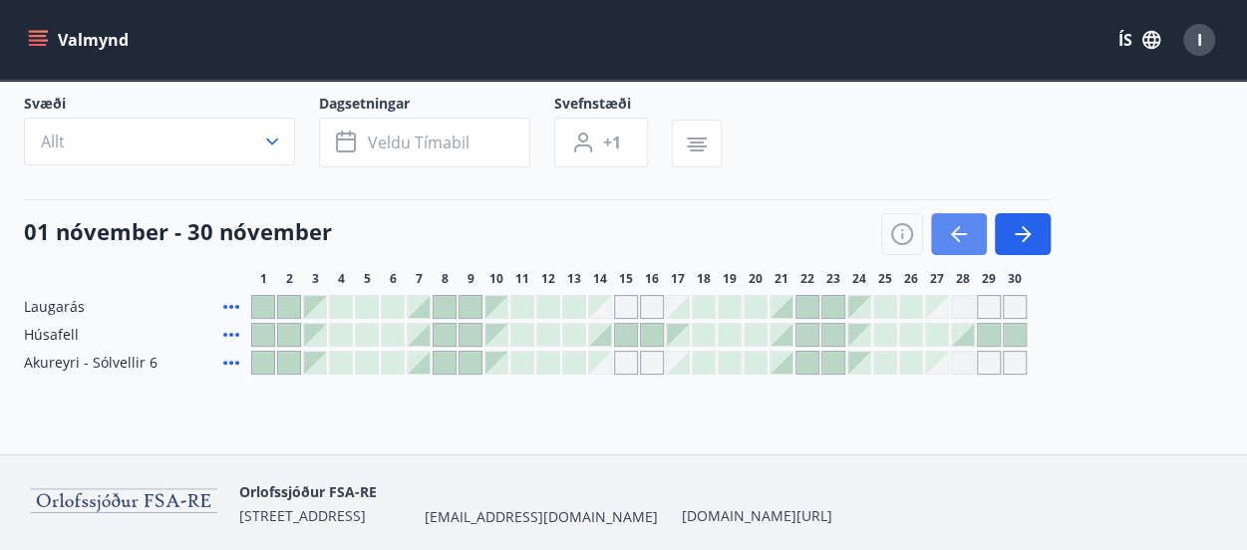
click at [956, 242] on icon "button" at bounding box center [959, 234] width 24 height 24
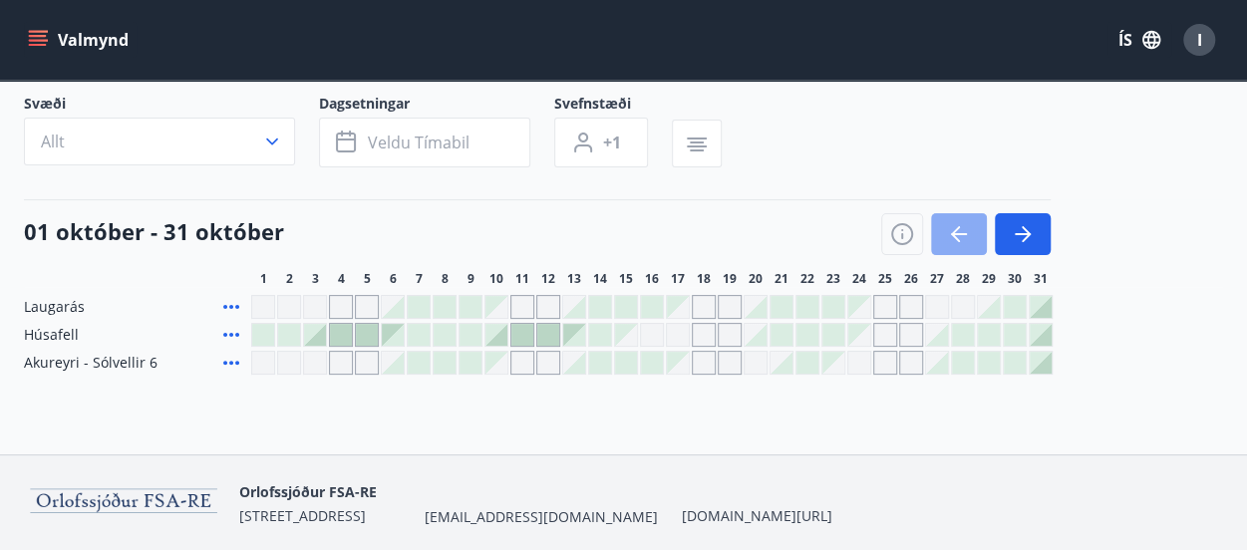
click at [957, 242] on icon "button" at bounding box center [959, 234] width 24 height 24
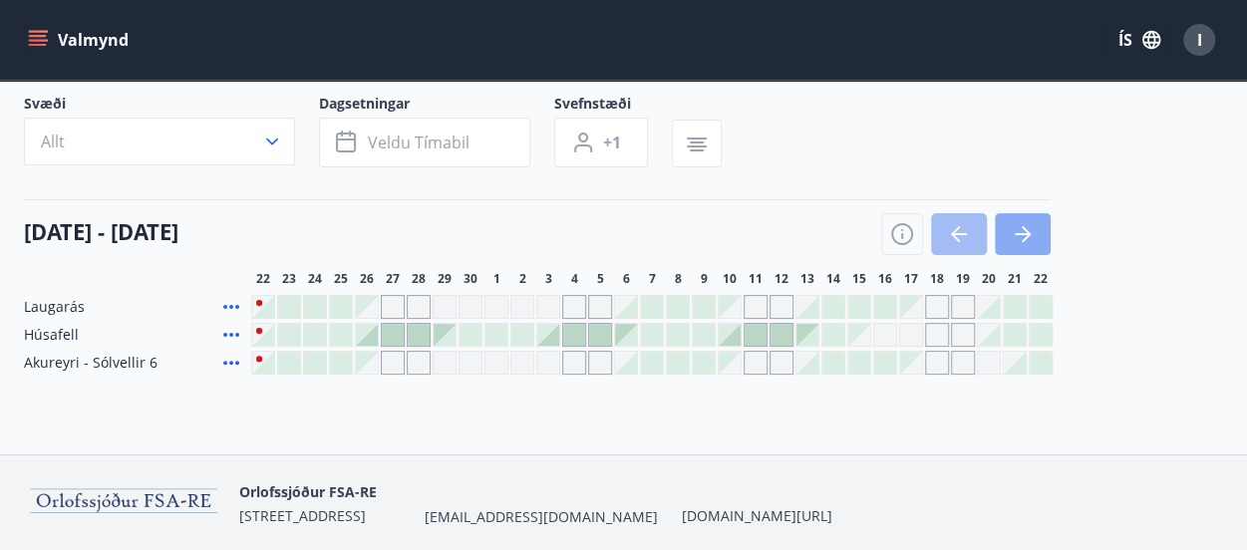
click at [1027, 222] on icon "button" at bounding box center [1022, 234] width 24 height 24
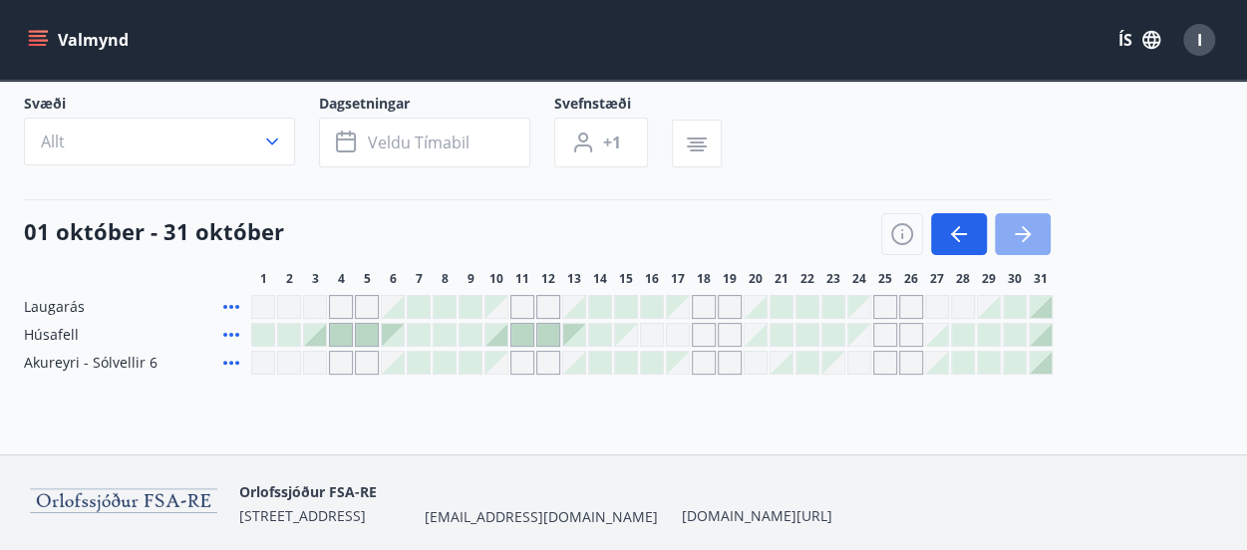
click at [1027, 224] on icon "button" at bounding box center [1022, 234] width 24 height 24
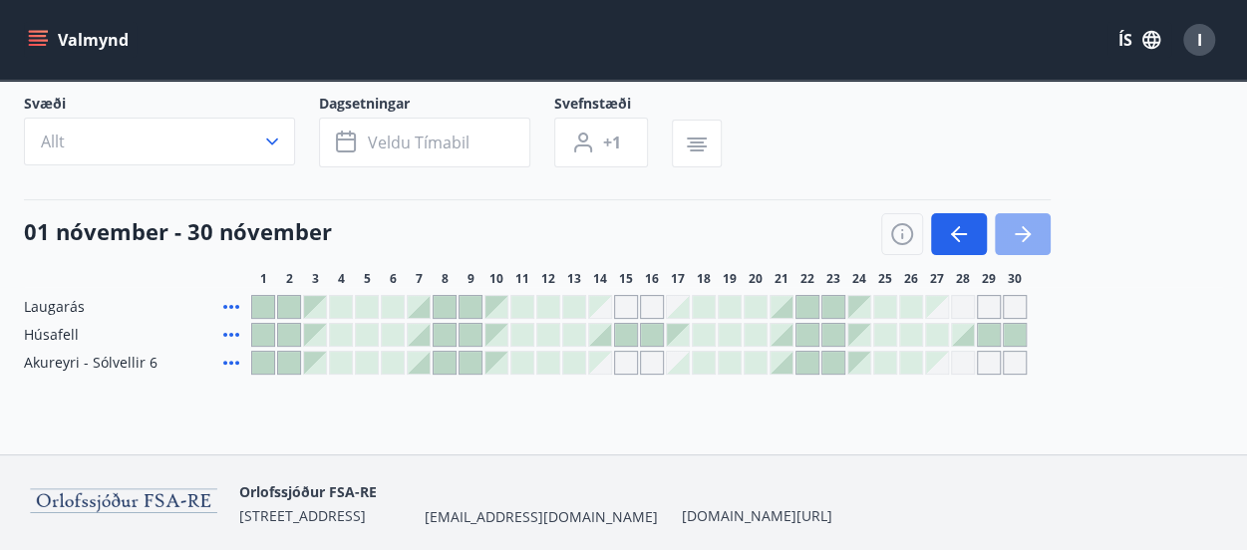
click at [1027, 224] on icon "button" at bounding box center [1022, 234] width 24 height 24
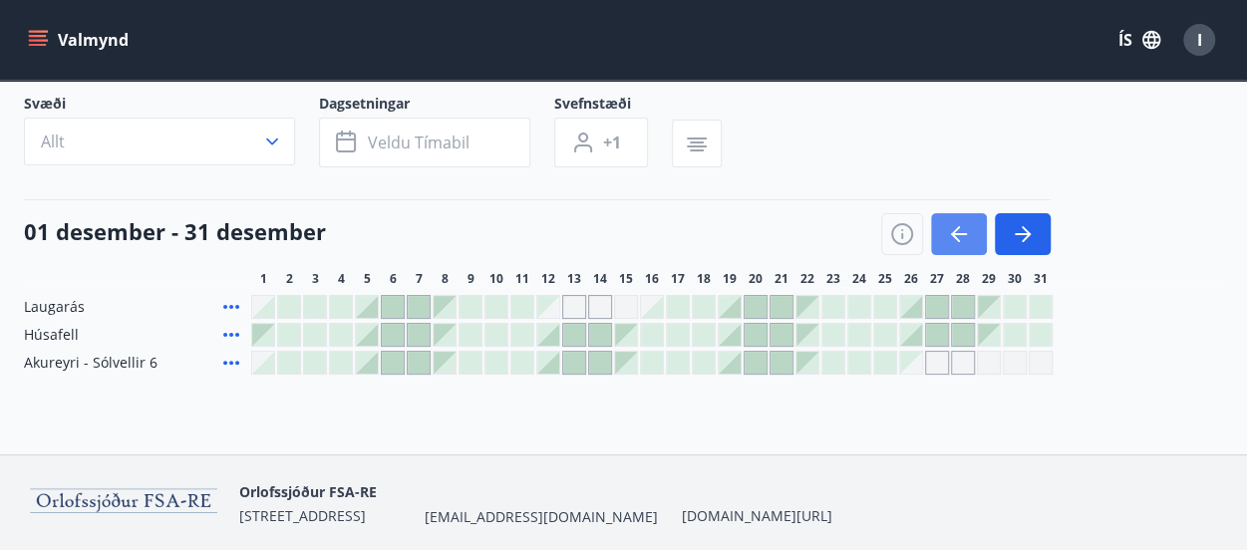
click at [965, 242] on icon "button" at bounding box center [959, 234] width 24 height 24
